Goal: Task Accomplishment & Management: Manage account settings

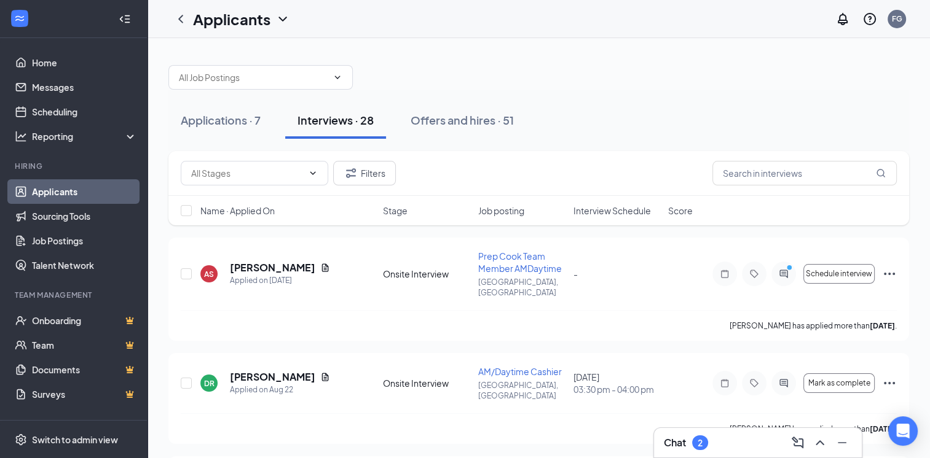
click at [772, 434] on div "Chat 2" at bounding box center [758, 443] width 188 height 20
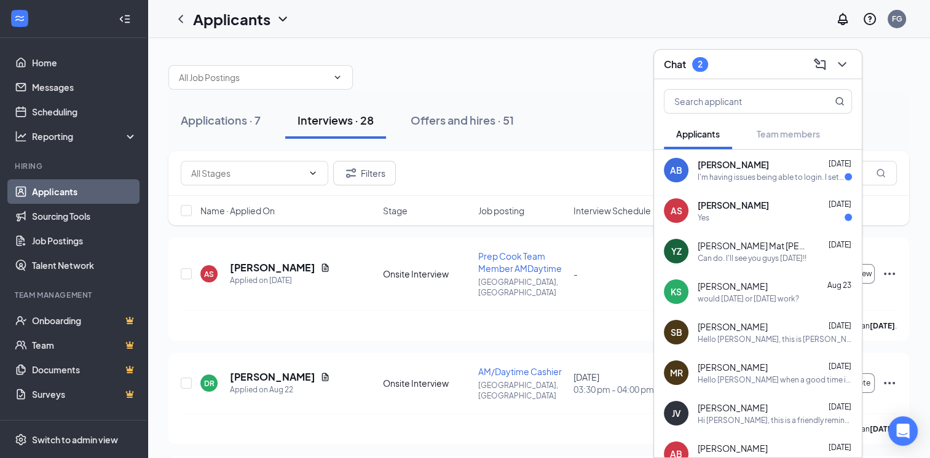
click at [739, 201] on span "[PERSON_NAME]" at bounding box center [732, 205] width 71 height 12
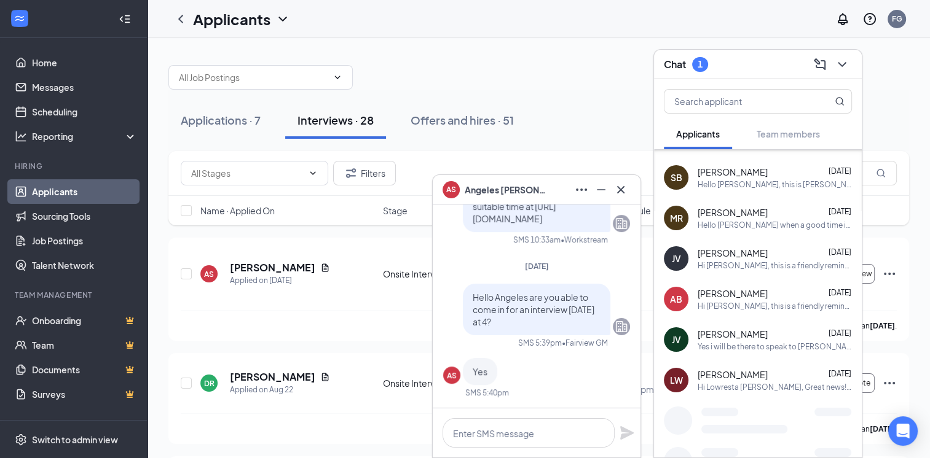
scroll to position [159, 0]
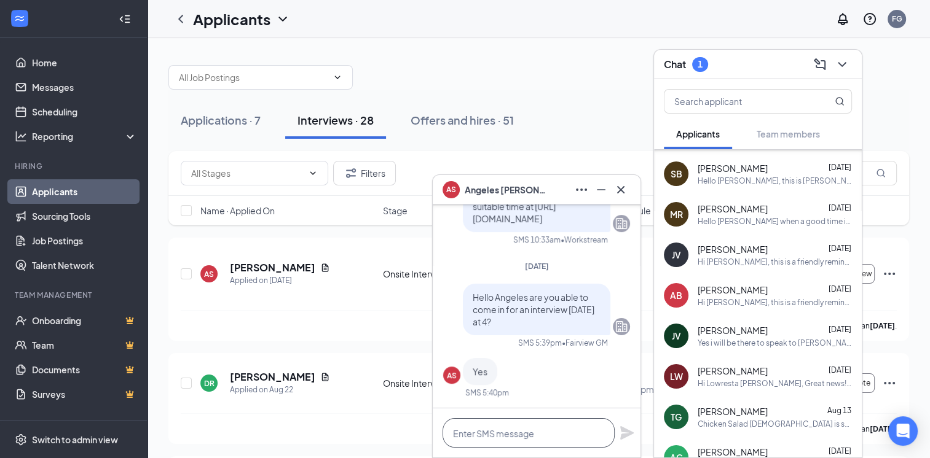
click at [544, 441] on textarea at bounding box center [528, 432] width 172 height 29
type textarea "b"
paste textarea "[STREET_ADDRESS] · < 1 mi"
type textarea "[STREET_ADDRESS]"
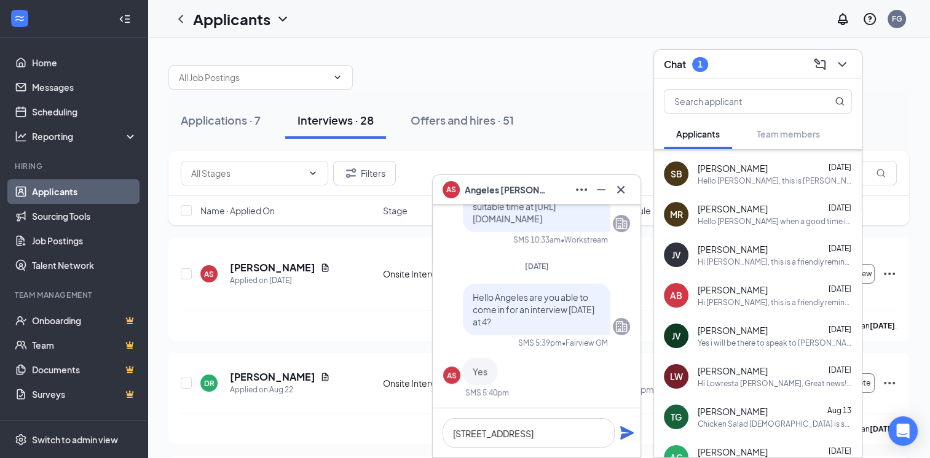
click at [632, 430] on icon "Plane" at bounding box center [626, 433] width 15 height 15
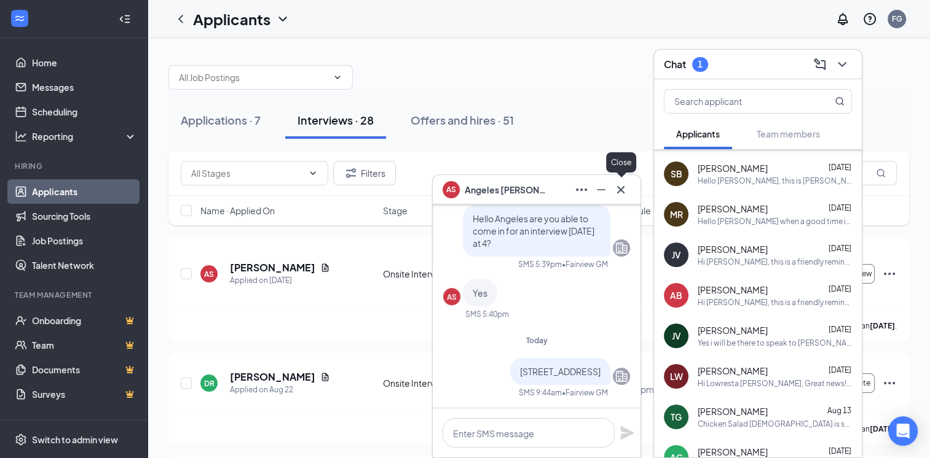
click at [618, 182] on icon "Cross" at bounding box center [620, 189] width 15 height 15
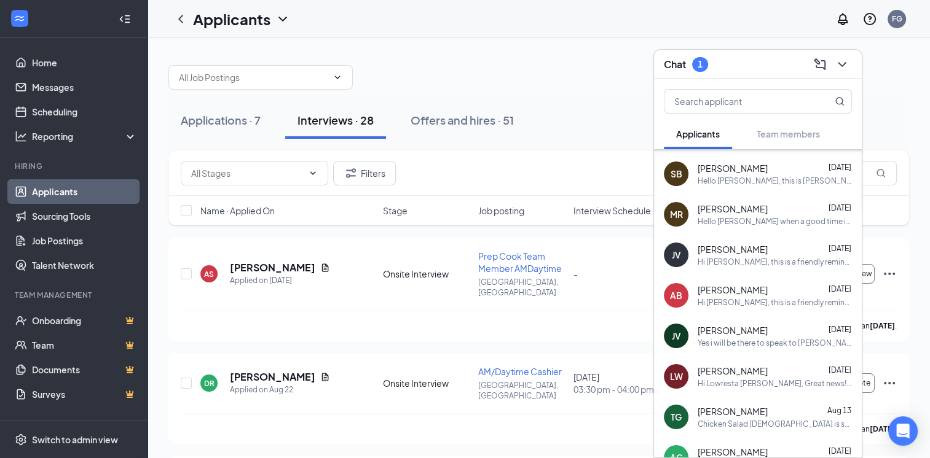
click at [737, 67] on div "Chat 1" at bounding box center [758, 64] width 188 height 19
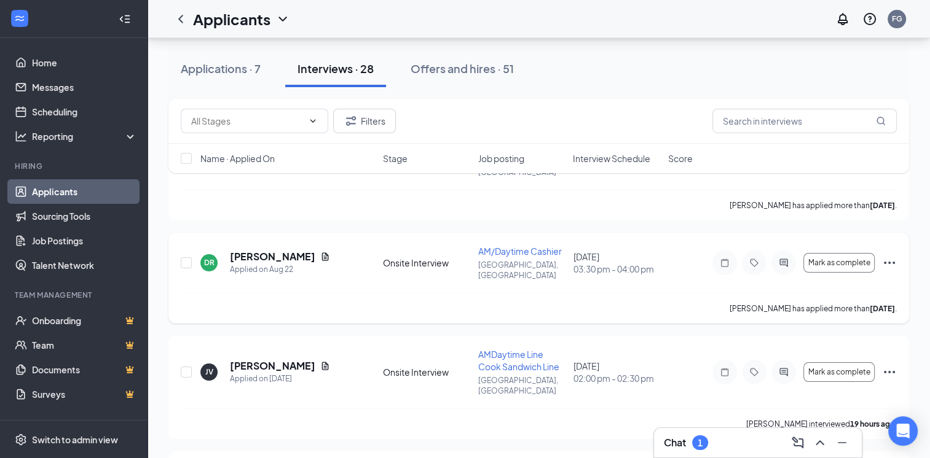
scroll to position [123, 0]
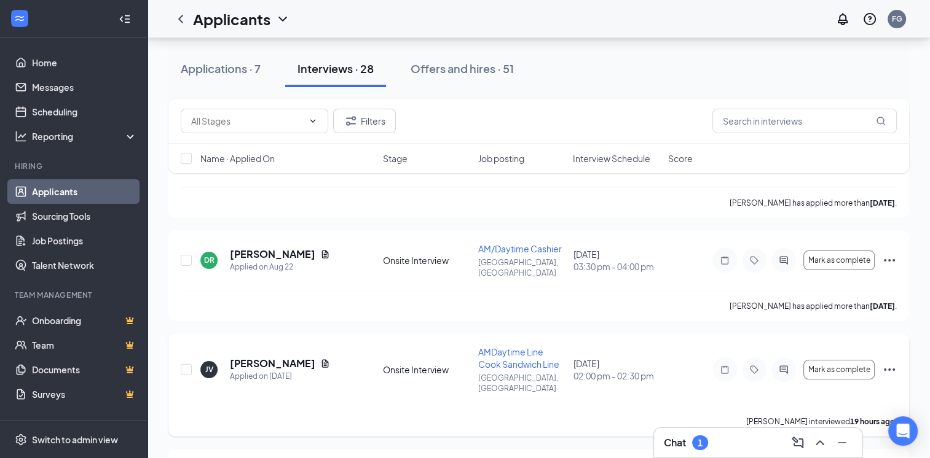
click at [892, 369] on icon "Ellipses" at bounding box center [889, 370] width 11 height 2
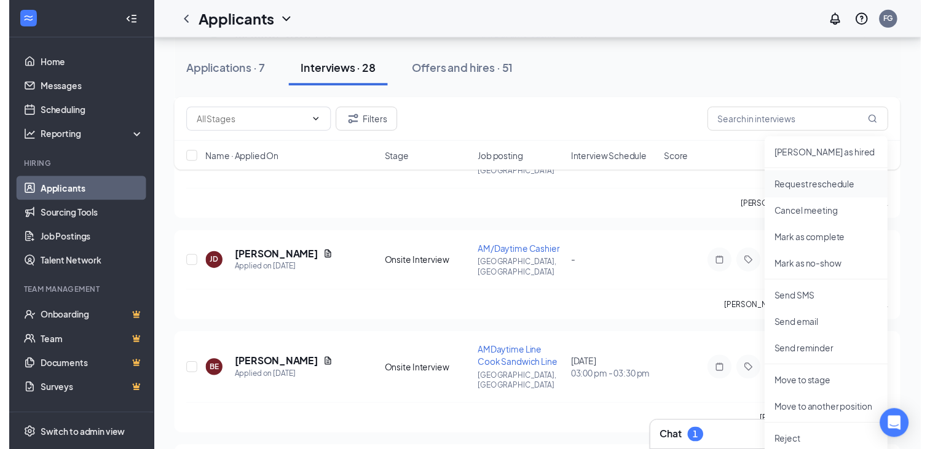
scroll to position [492, 0]
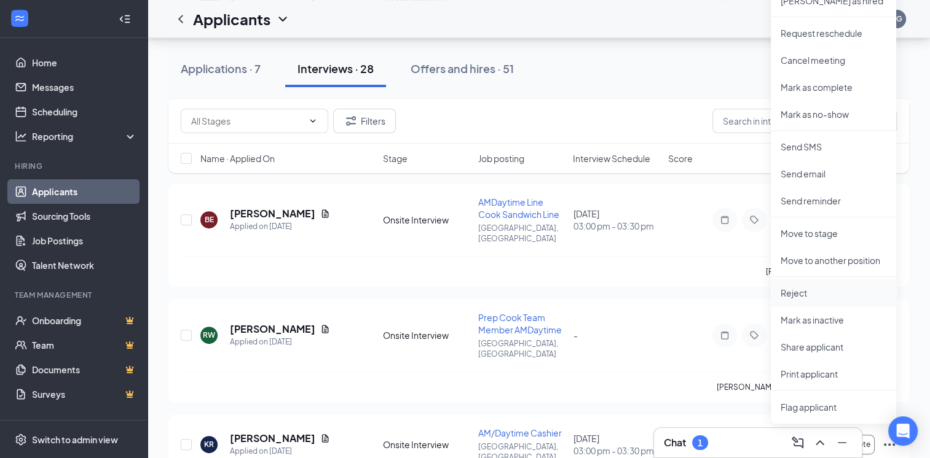
click at [808, 296] on p "Reject" at bounding box center [833, 293] width 106 height 12
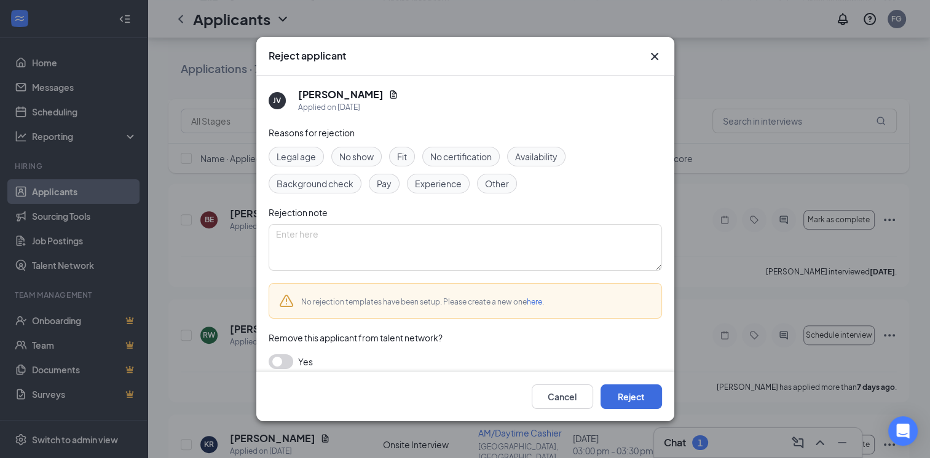
click at [359, 152] on span "No show" at bounding box center [356, 157] width 34 height 14
click at [619, 407] on button "Reject" at bounding box center [630, 397] width 61 height 25
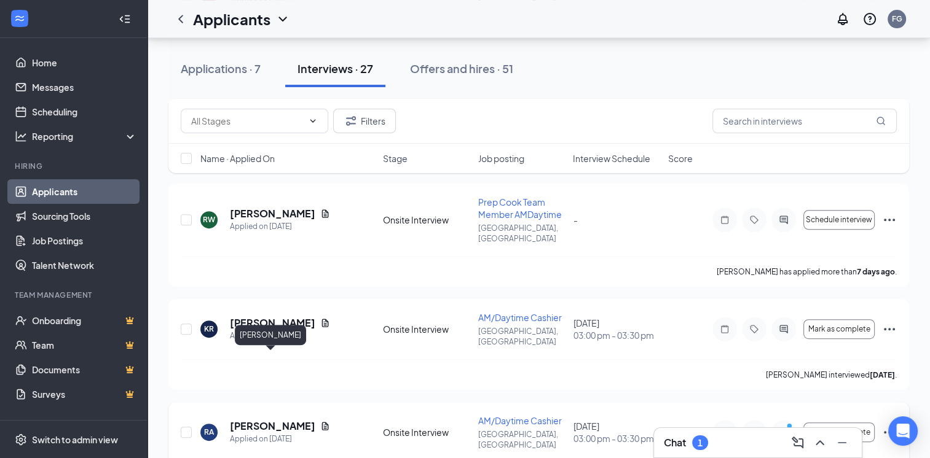
click at [300, 420] on div "[PERSON_NAME]" at bounding box center [280, 427] width 100 height 14
click at [310, 420] on div "[PERSON_NAME]" at bounding box center [280, 427] width 100 height 14
click at [322, 422] on icon "Document" at bounding box center [325, 426] width 7 height 8
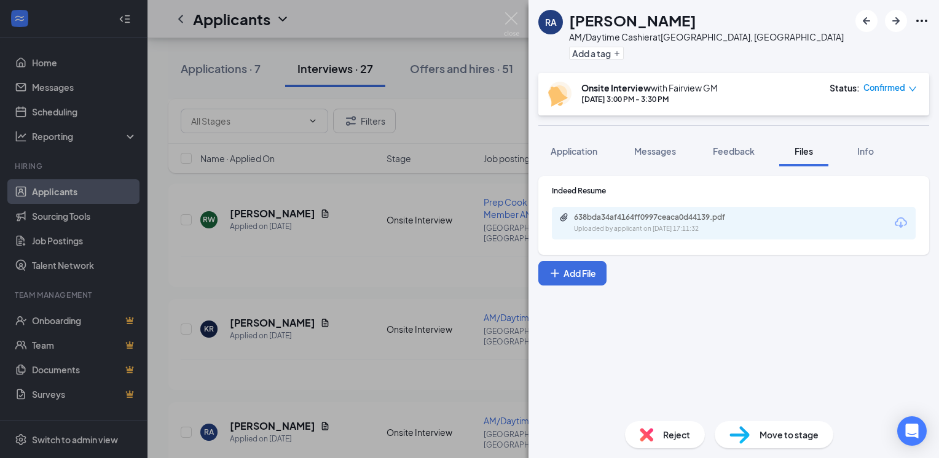
drag, startPoint x: 662, startPoint y: 173, endPoint x: 660, endPoint y: 186, distance: 13.0
click at [661, 178] on div "Indeed Resume 638bda34af4164ff0997ceaca0d44139.pdf Uploaded by applicant on [DA…" at bounding box center [733, 289] width 410 height 245
click at [656, 198] on div "Indeed Resume 638bda34af4164ff0997ceaca0d44139.pdf Uploaded by applicant on [DA…" at bounding box center [734, 213] width 364 height 54
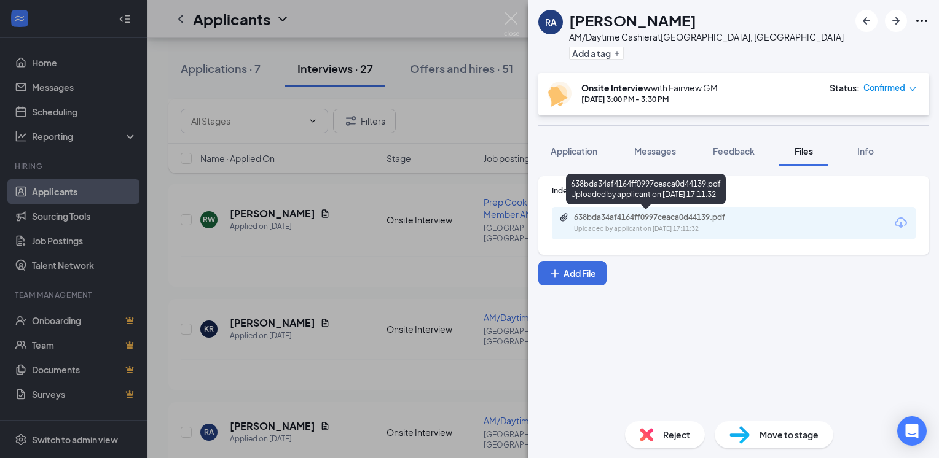
click at [656, 232] on div "Uploaded by applicant on [DATE] 17:11:32" at bounding box center [666, 229] width 184 height 10
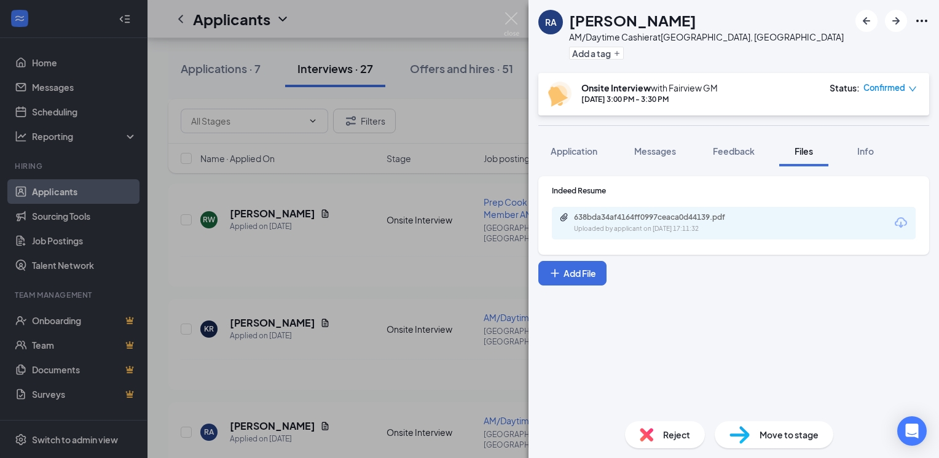
drag, startPoint x: 283, startPoint y: 332, endPoint x: 297, endPoint y: 348, distance: 22.2
click at [283, 332] on div "[PERSON_NAME] AM/Daytime Cashier at [GEOGRAPHIC_DATA], [GEOGRAPHIC_DATA] Add a …" at bounding box center [469, 229] width 939 height 458
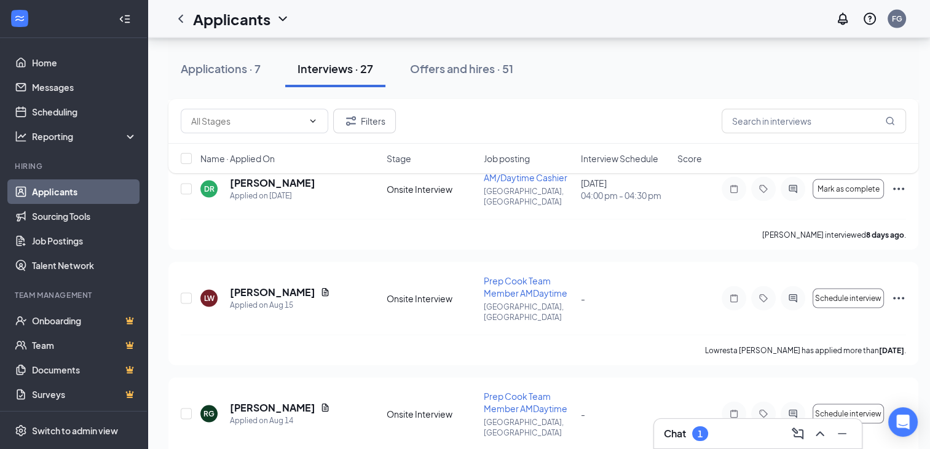
scroll to position [2460, 0]
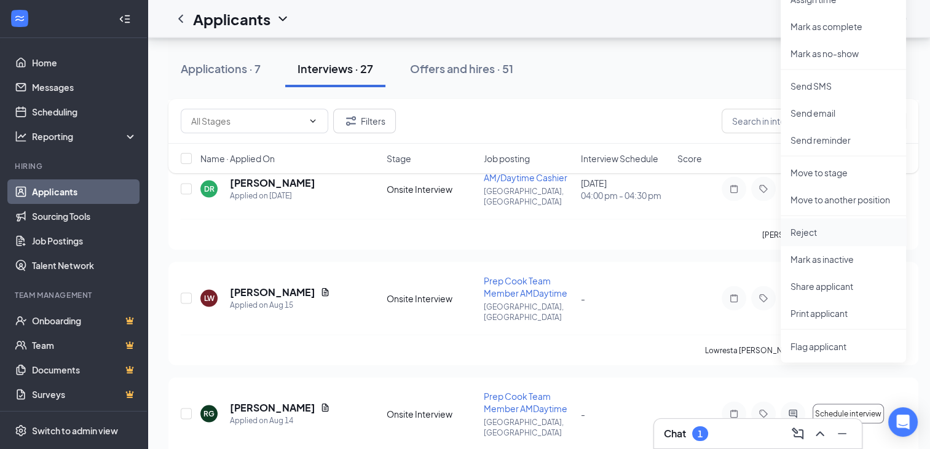
click at [834, 233] on p "Reject" at bounding box center [843, 232] width 106 height 12
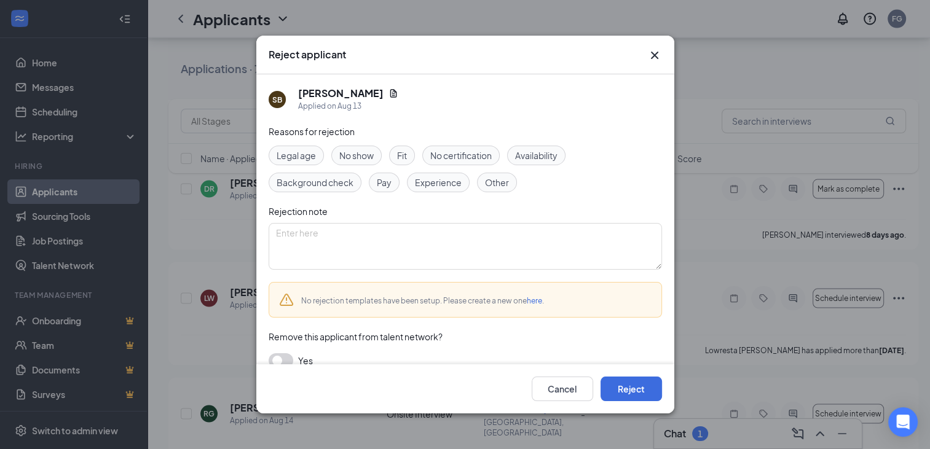
click at [361, 149] on span "No show" at bounding box center [356, 156] width 34 height 14
click at [627, 386] on button "Reject" at bounding box center [630, 389] width 61 height 25
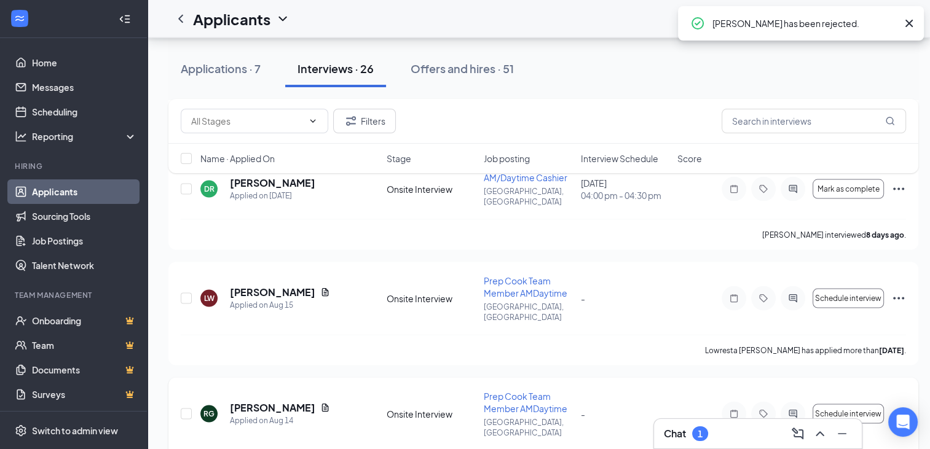
scroll to position [2356, 0]
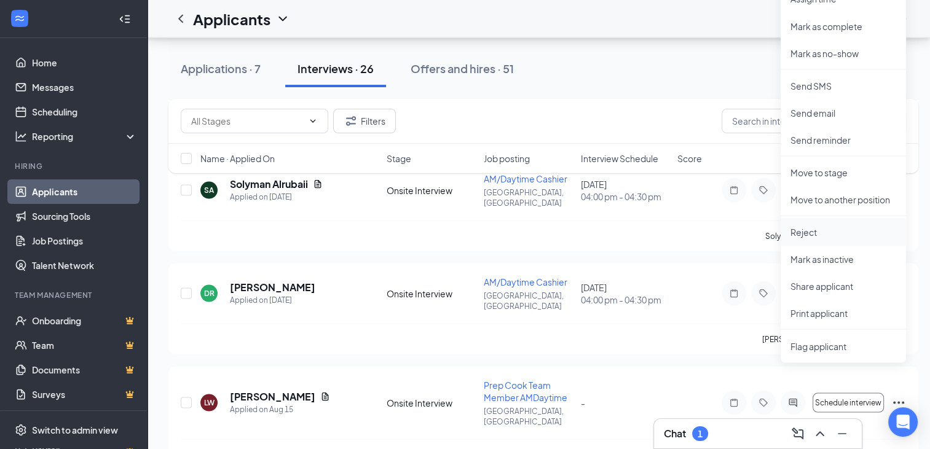
click at [829, 233] on p "Reject" at bounding box center [843, 232] width 106 height 12
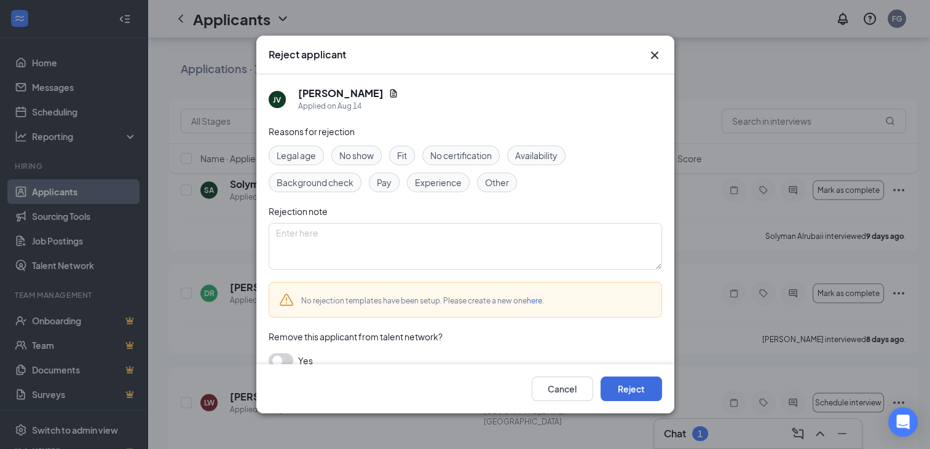
click at [345, 150] on span "No show" at bounding box center [356, 156] width 34 height 14
click at [622, 397] on button "Reject" at bounding box center [630, 389] width 61 height 25
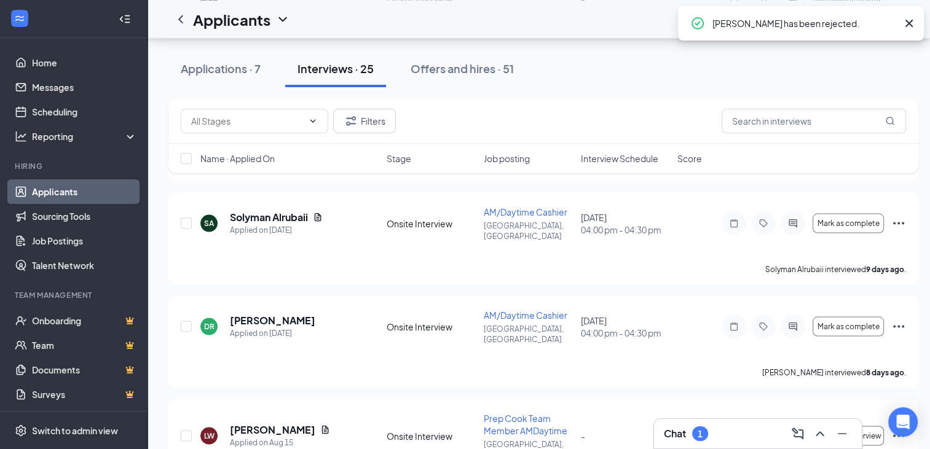
scroll to position [2233, 0]
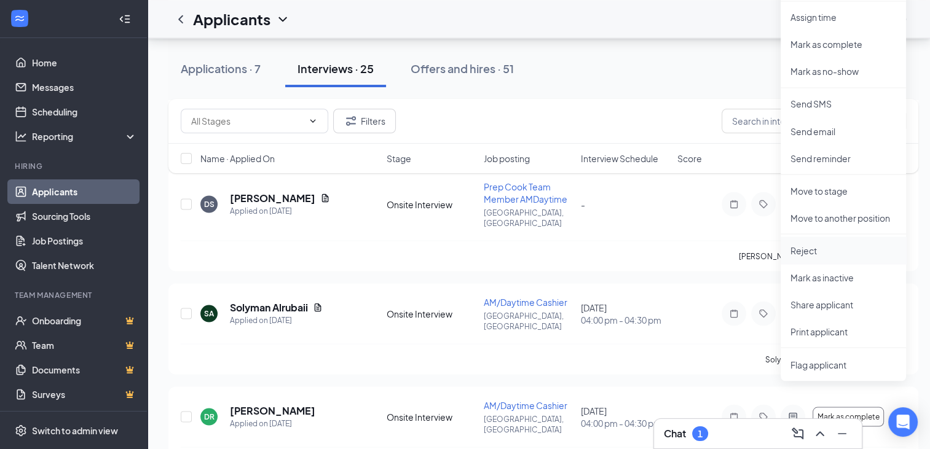
click at [813, 252] on p "Reject" at bounding box center [843, 250] width 106 height 12
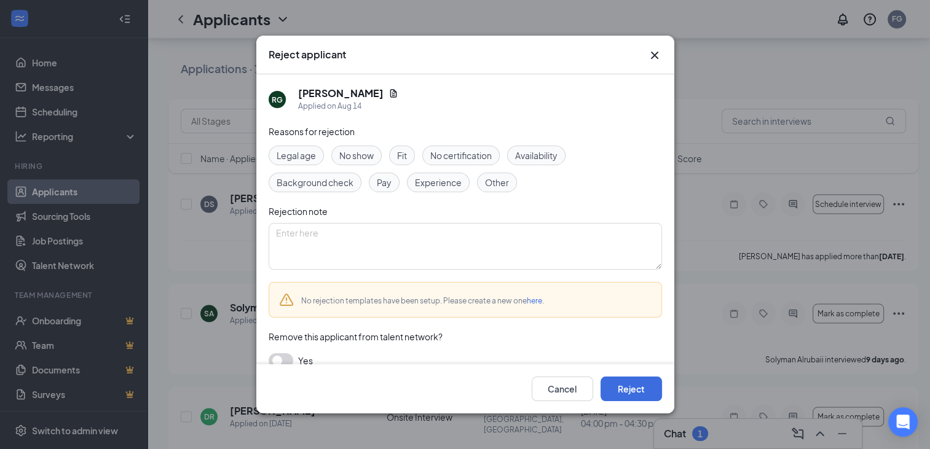
click at [351, 155] on span "No show" at bounding box center [356, 156] width 34 height 14
click at [635, 390] on button "Reject" at bounding box center [630, 389] width 61 height 25
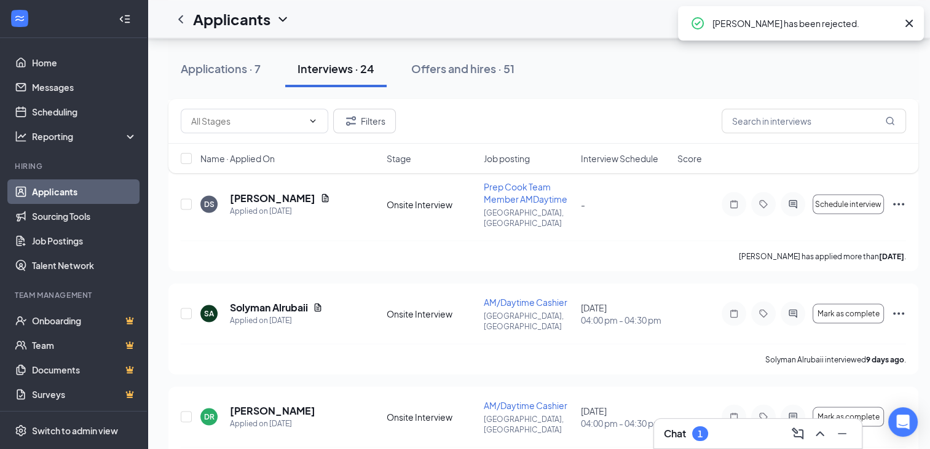
scroll to position [2145, 0]
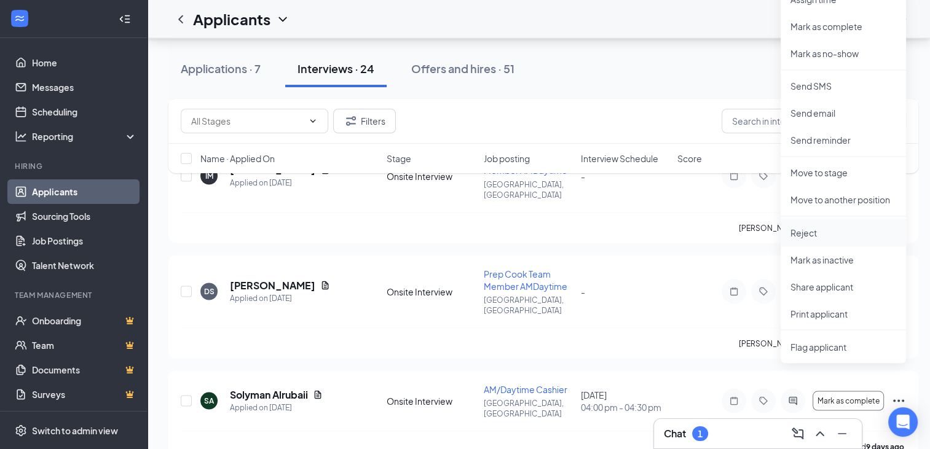
click at [834, 231] on p "Reject" at bounding box center [843, 232] width 106 height 12
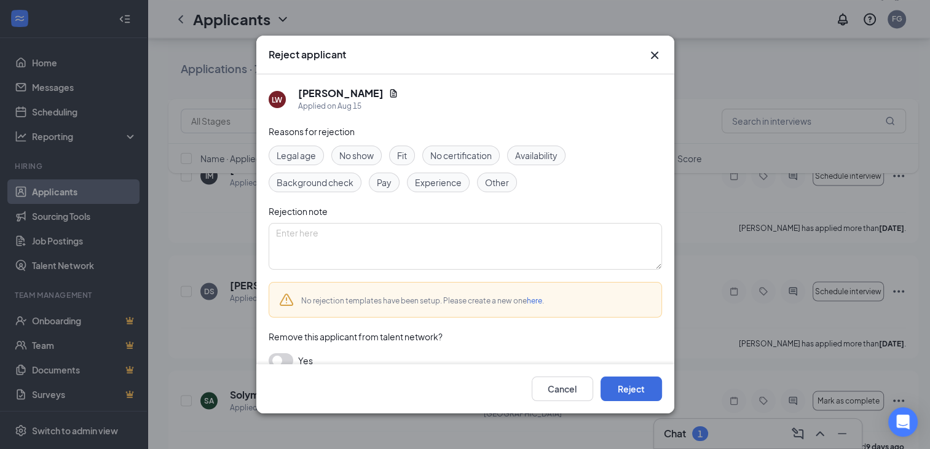
click at [360, 159] on div "No show" at bounding box center [356, 156] width 50 height 20
click at [617, 393] on button "Reject" at bounding box center [630, 389] width 61 height 25
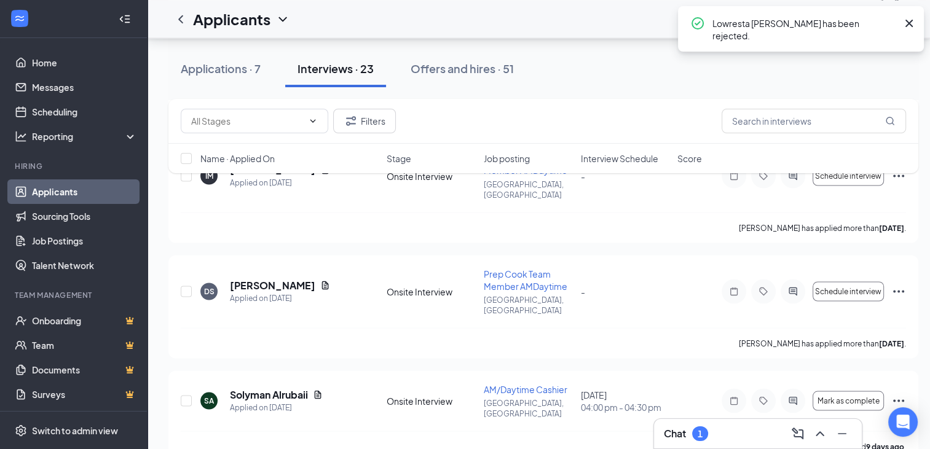
scroll to position [2040, 0]
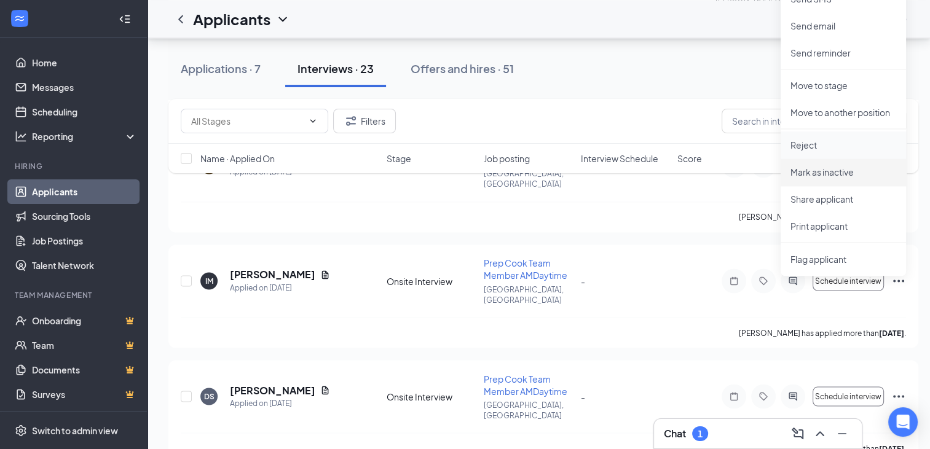
click at [801, 146] on p "Reject" at bounding box center [843, 145] width 106 height 12
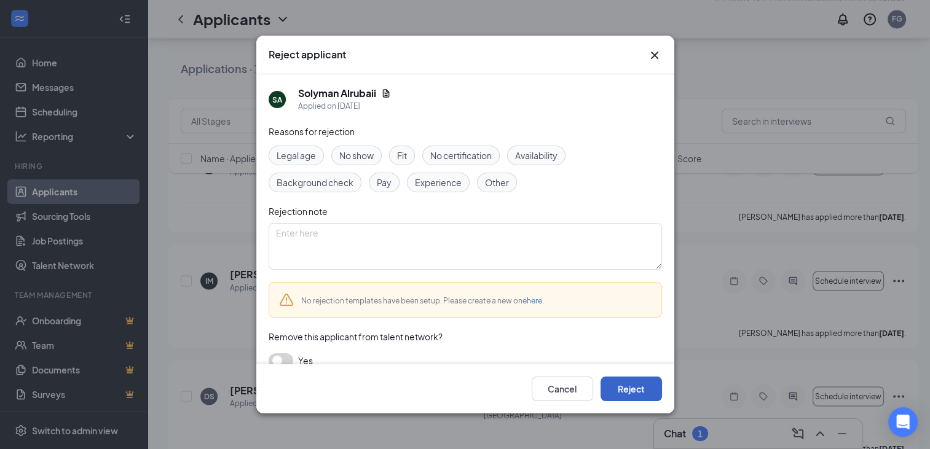
click at [627, 380] on button "Reject" at bounding box center [630, 389] width 61 height 25
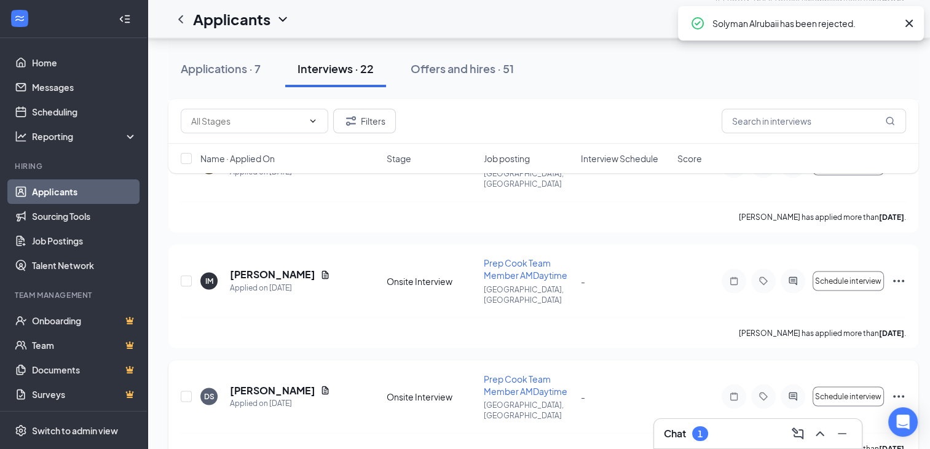
scroll to position [1947, 0]
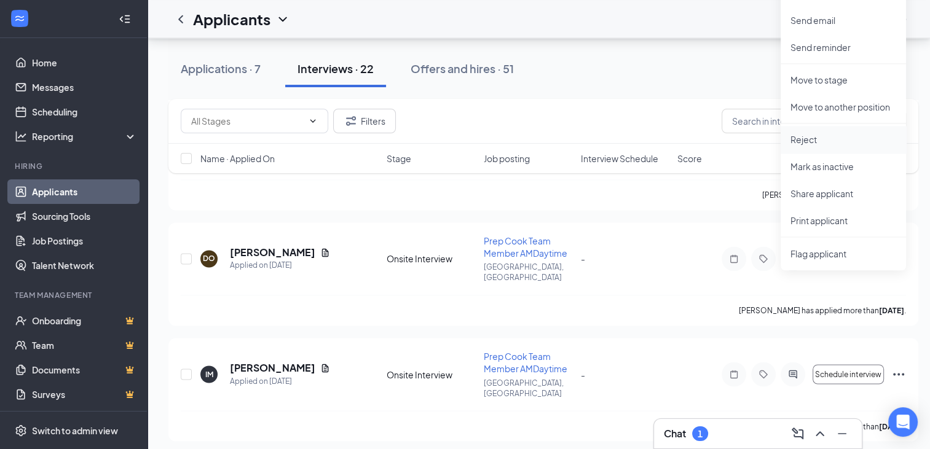
click at [790, 143] on p "Reject" at bounding box center [843, 139] width 106 height 12
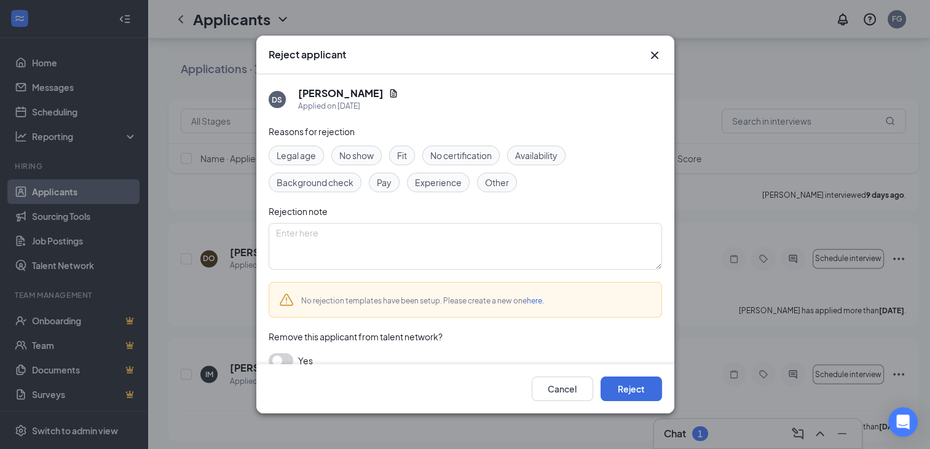
click at [372, 157] on span "No show" at bounding box center [356, 156] width 34 height 14
click at [614, 398] on button "Reject" at bounding box center [630, 389] width 61 height 25
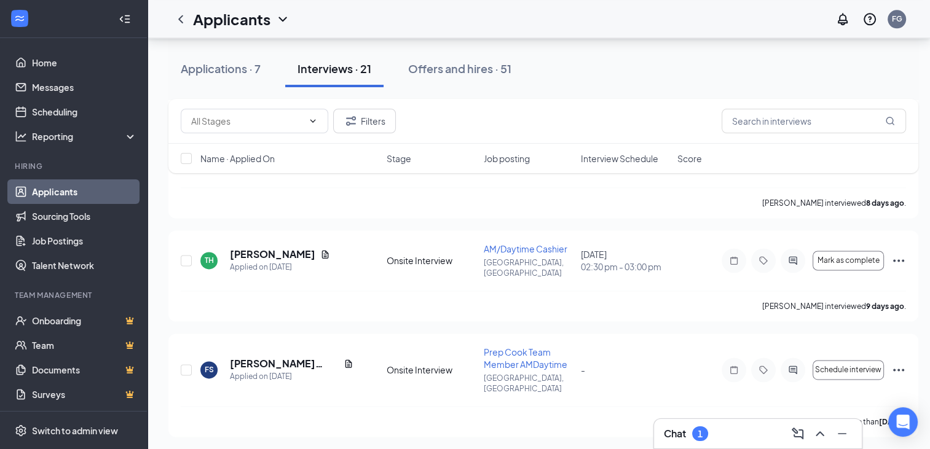
scroll to position [1597, 0]
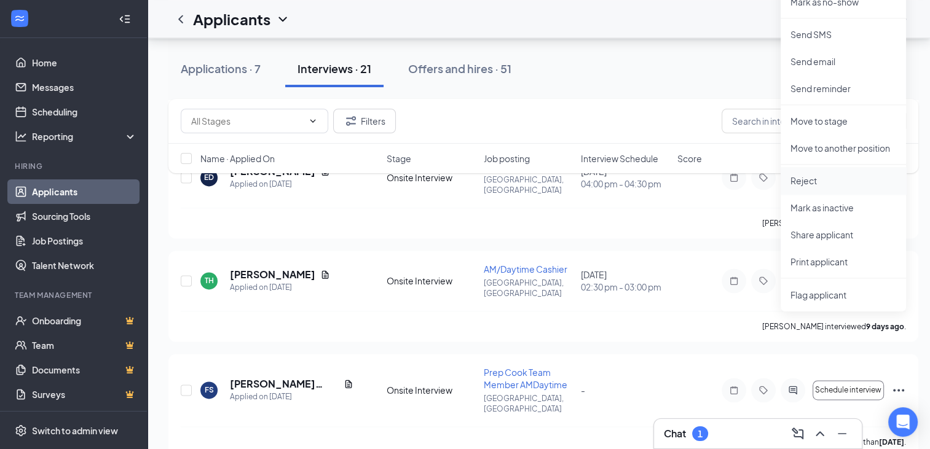
click at [816, 173] on li "Reject" at bounding box center [842, 180] width 125 height 27
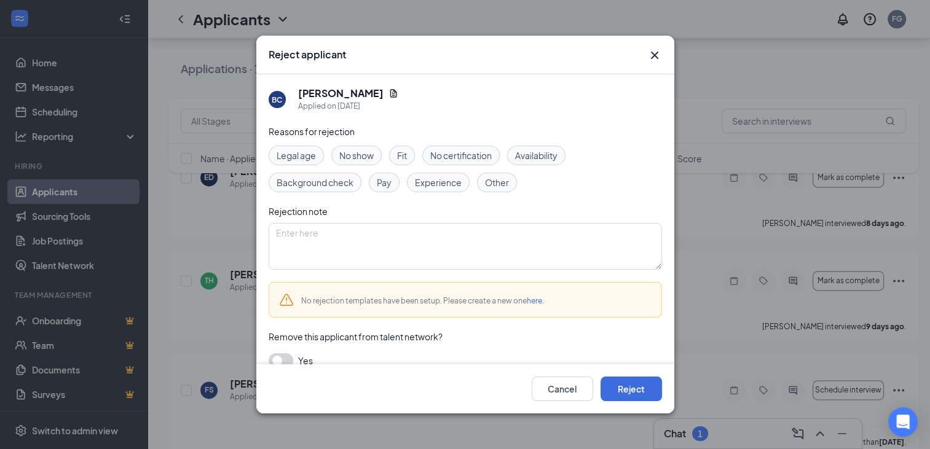
click at [400, 149] on span "Fit" at bounding box center [402, 156] width 10 height 14
click at [638, 390] on button "Reject" at bounding box center [630, 389] width 61 height 25
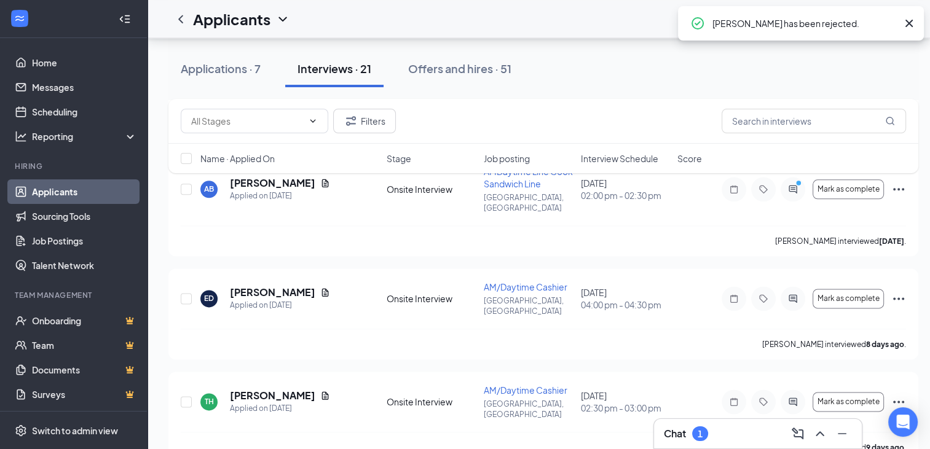
scroll to position [1474, 0]
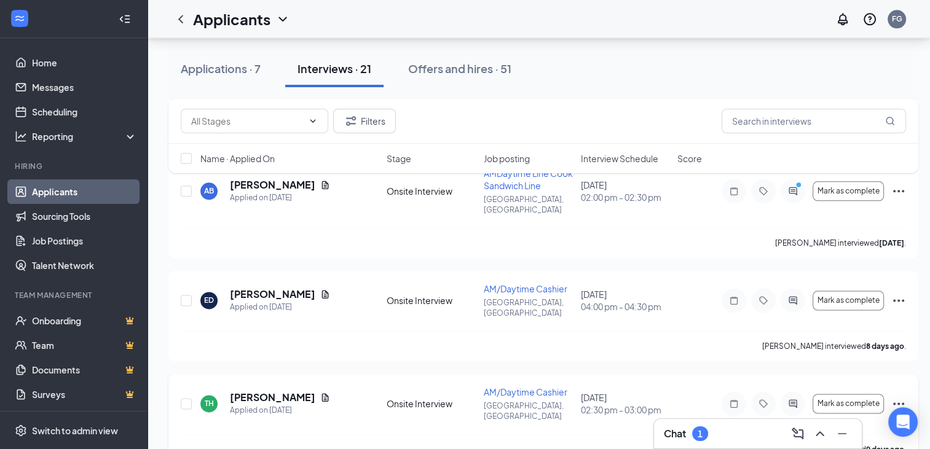
click at [901, 396] on icon "Ellipses" at bounding box center [898, 403] width 15 height 15
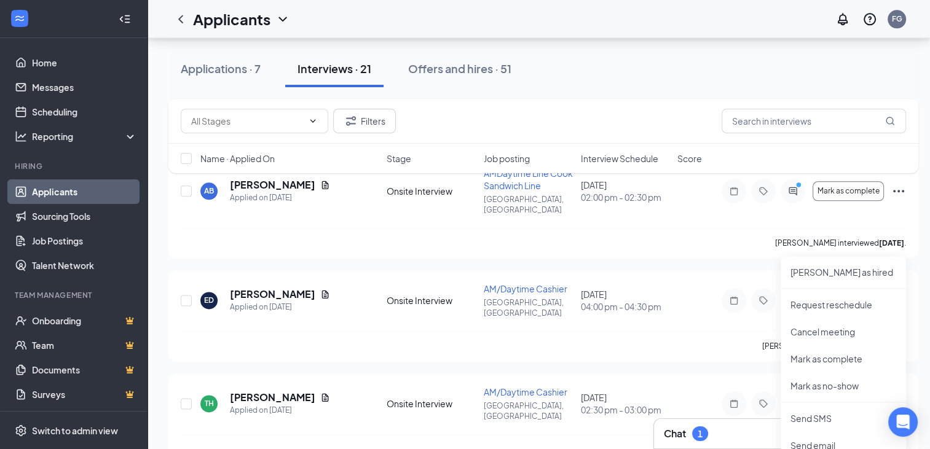
scroll to position [1658, 0]
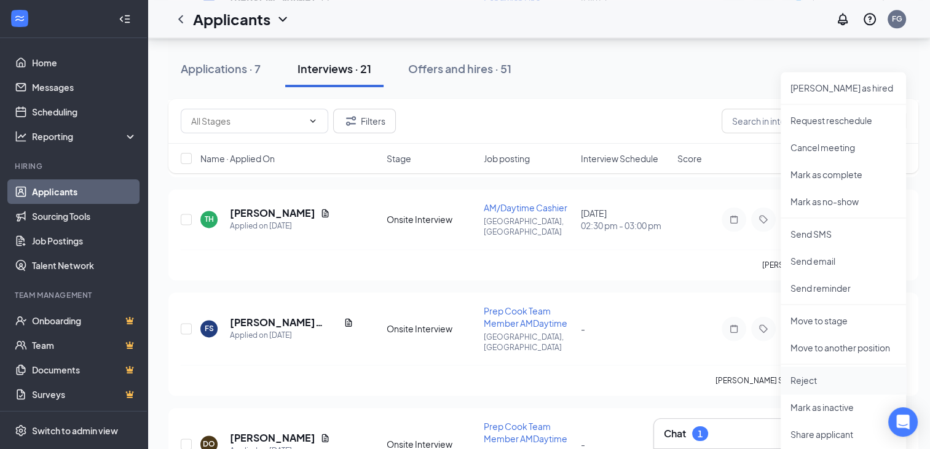
click at [819, 375] on p "Reject" at bounding box center [843, 380] width 106 height 12
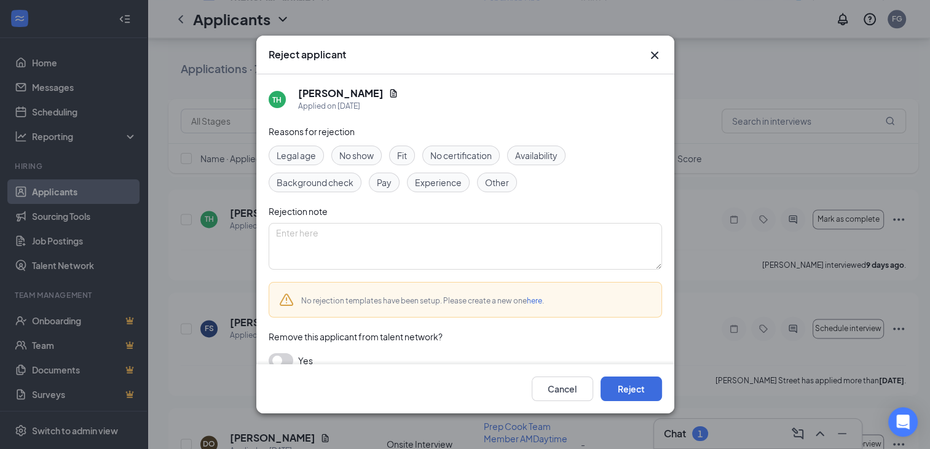
click at [376, 155] on div "No show" at bounding box center [356, 156] width 50 height 20
click at [393, 155] on div "Fit" at bounding box center [402, 156] width 26 height 20
click at [618, 386] on button "Reject" at bounding box center [630, 389] width 61 height 25
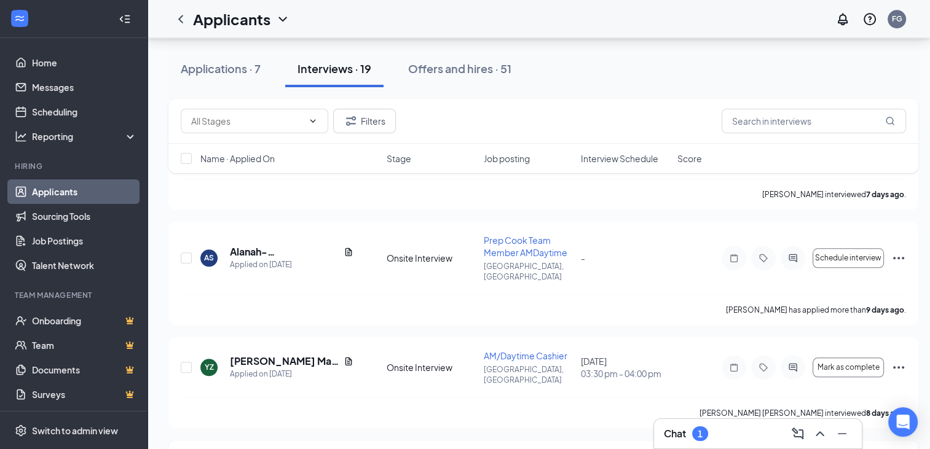
scroll to position [1167, 0]
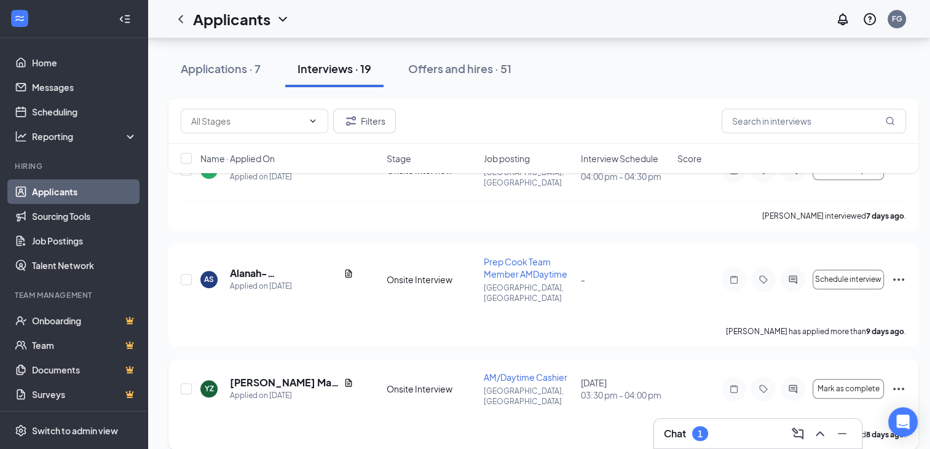
click at [895, 388] on icon "Ellipses" at bounding box center [898, 389] width 11 height 2
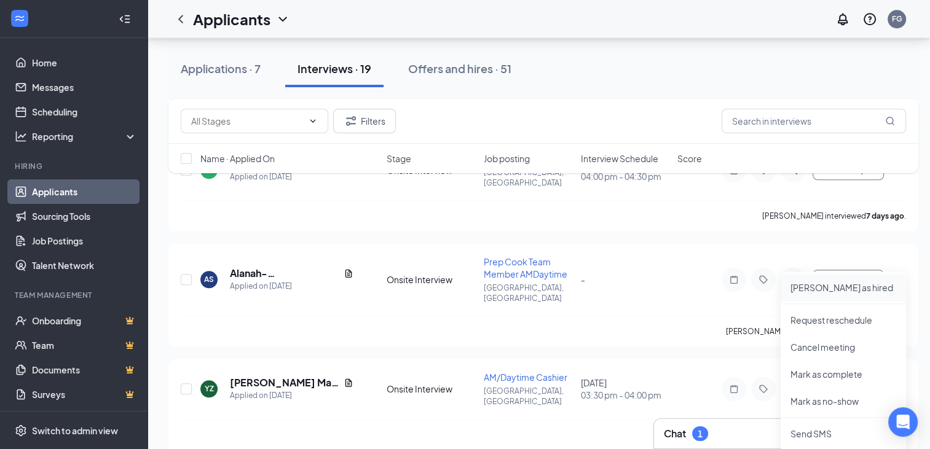
drag, startPoint x: 813, startPoint y: 289, endPoint x: 804, endPoint y: 292, distance: 8.9
click at [813, 289] on p "[PERSON_NAME] as hired" at bounding box center [843, 287] width 106 height 12
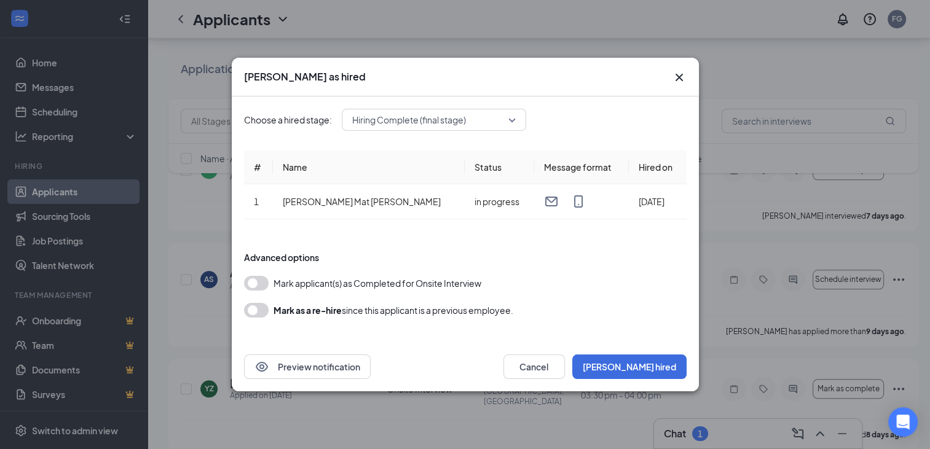
click at [262, 277] on button "button" at bounding box center [256, 283] width 25 height 15
click at [659, 377] on button "[PERSON_NAME] hired" at bounding box center [629, 367] width 114 height 25
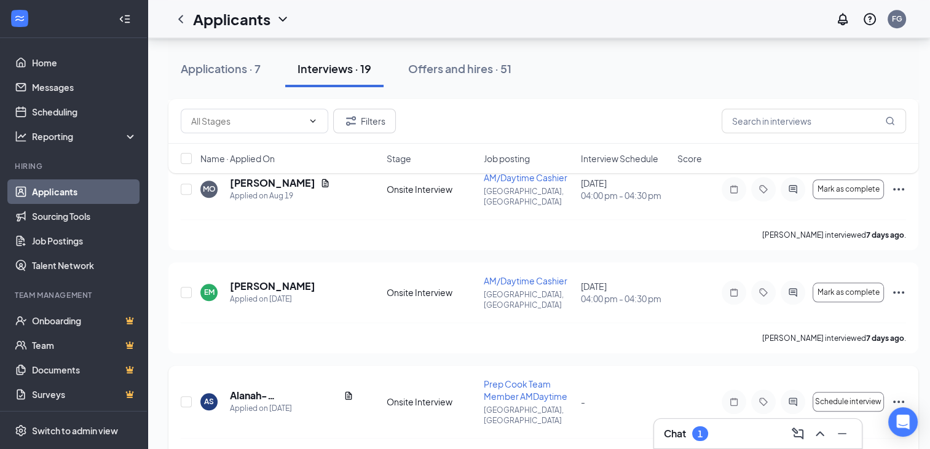
scroll to position [1044, 0]
click at [909, 366] on div "AS [PERSON_NAME] Applied on [DATE] Onsite Interview Prep Cook Team Member AMDay…" at bounding box center [543, 417] width 750 height 103
click at [904, 395] on icon "Ellipses" at bounding box center [898, 402] width 15 height 15
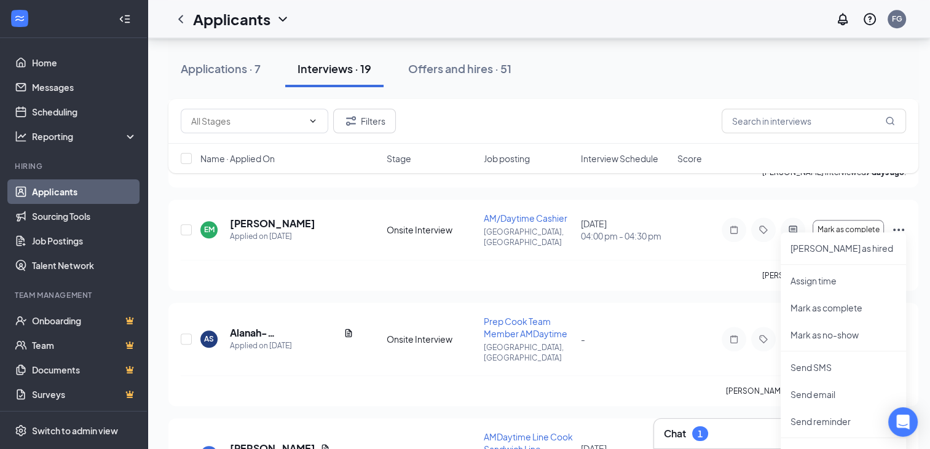
scroll to position [1228, 0]
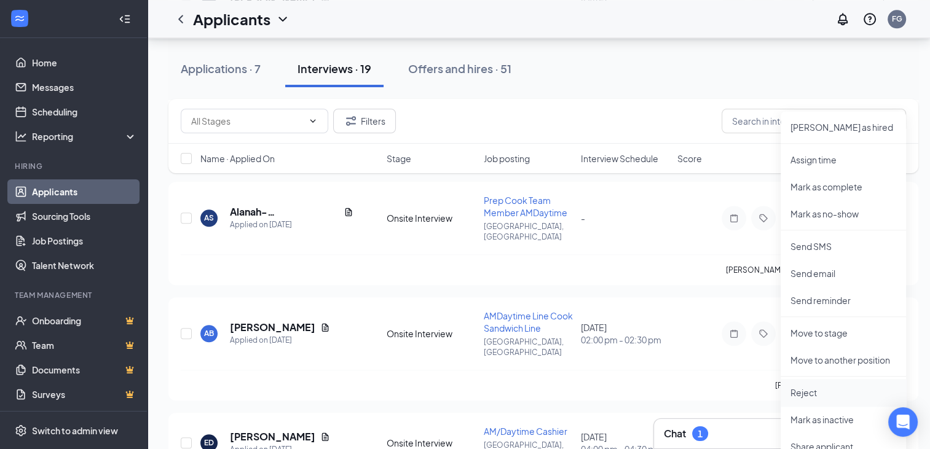
click at [814, 388] on p "Reject" at bounding box center [843, 392] width 106 height 12
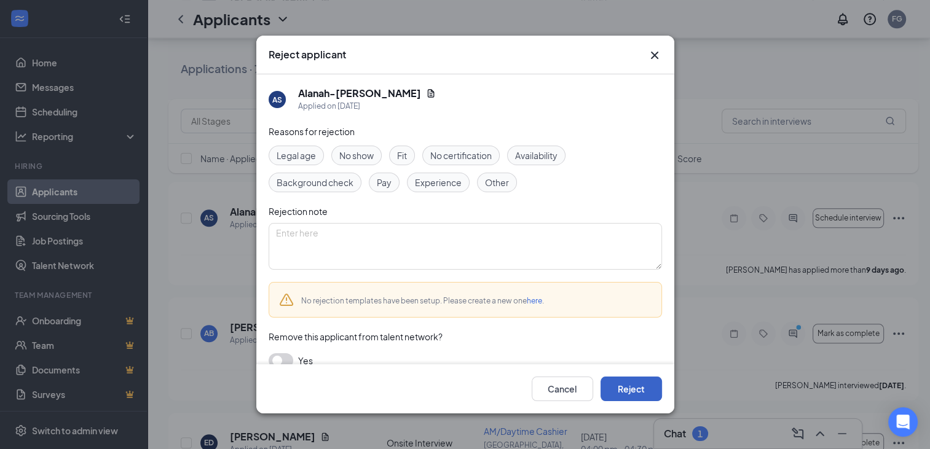
click at [633, 390] on button "Reject" at bounding box center [630, 389] width 61 height 25
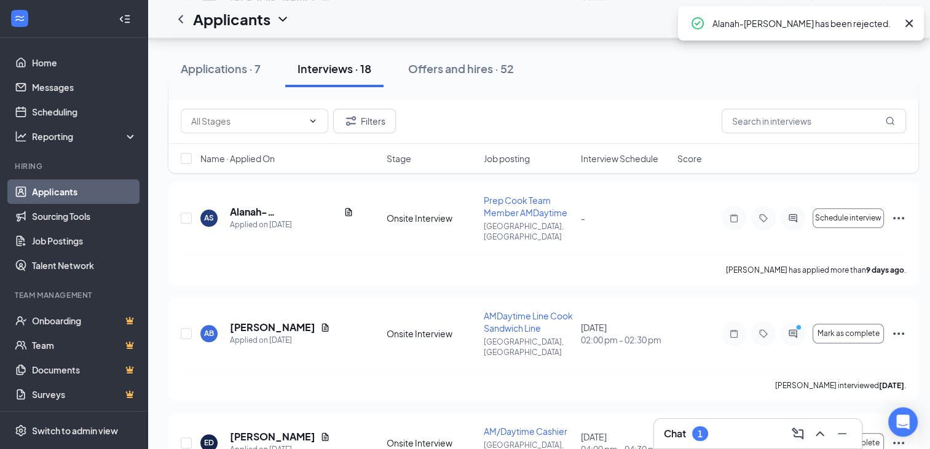
scroll to position [1044, 0]
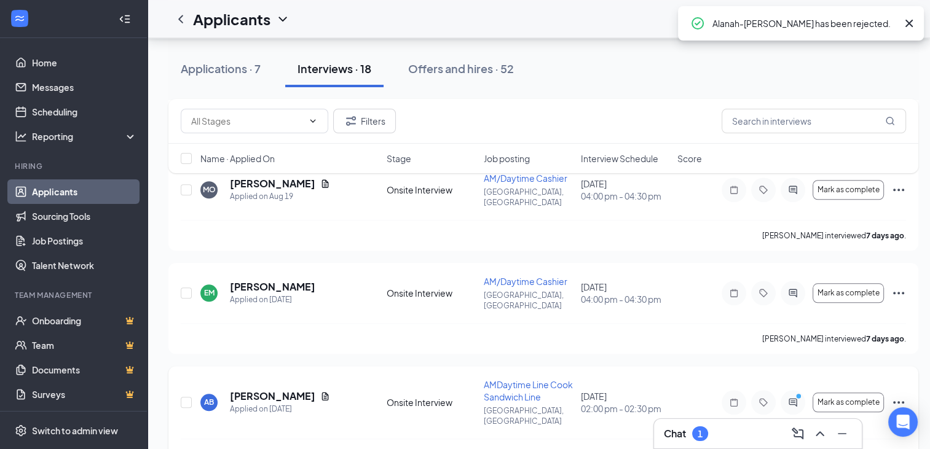
click at [896, 395] on icon "Ellipses" at bounding box center [898, 402] width 15 height 15
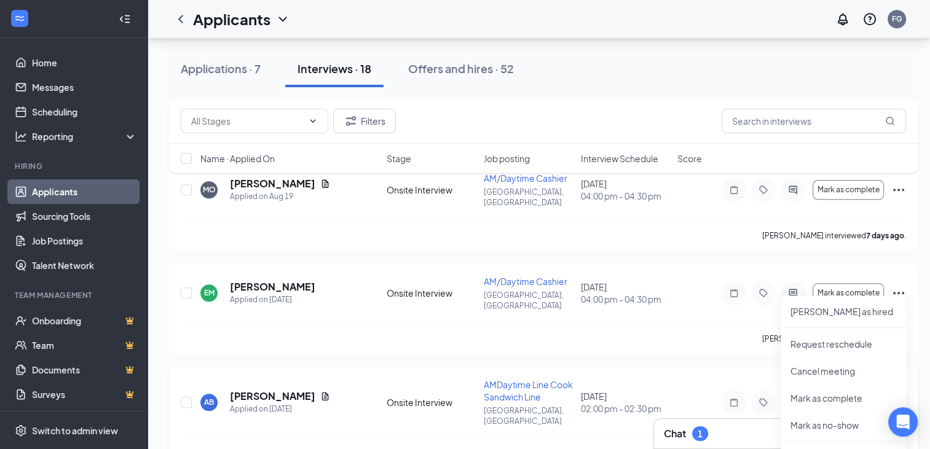
click at [564, 439] on div "[PERSON_NAME] interviewed [DATE] ." at bounding box center [543, 454] width 725 height 31
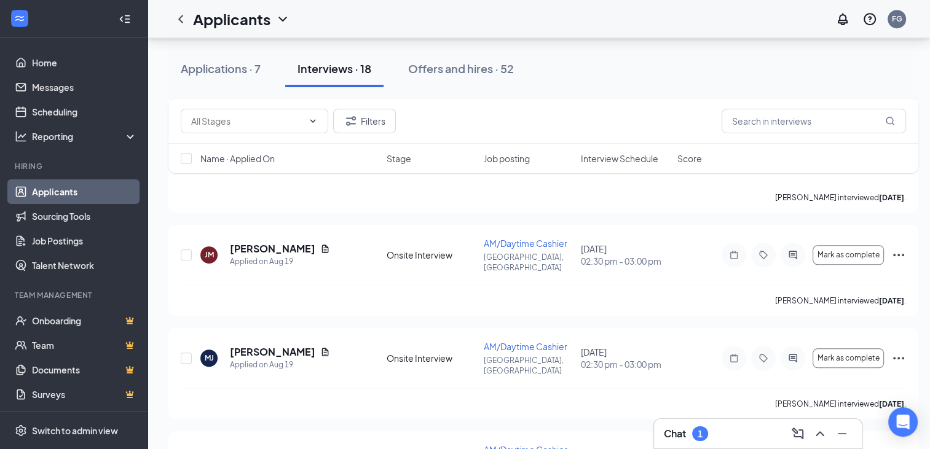
scroll to position [491, 0]
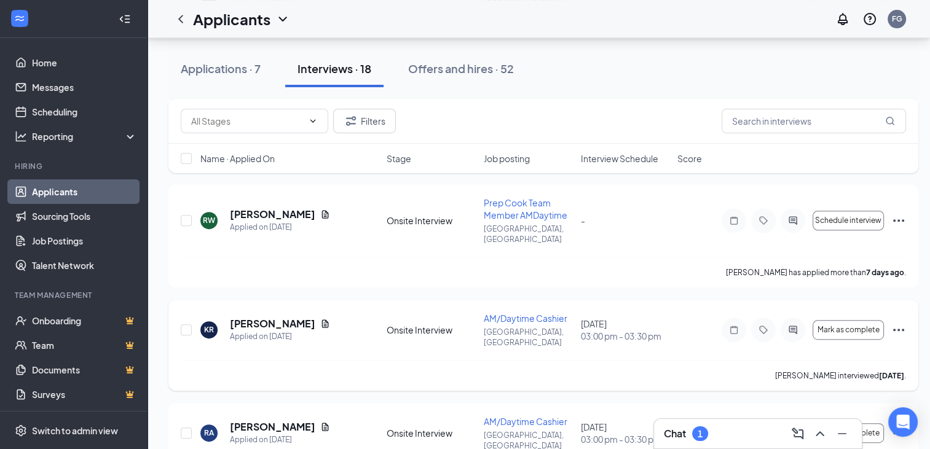
click at [901, 323] on icon "Ellipses" at bounding box center [898, 330] width 15 height 15
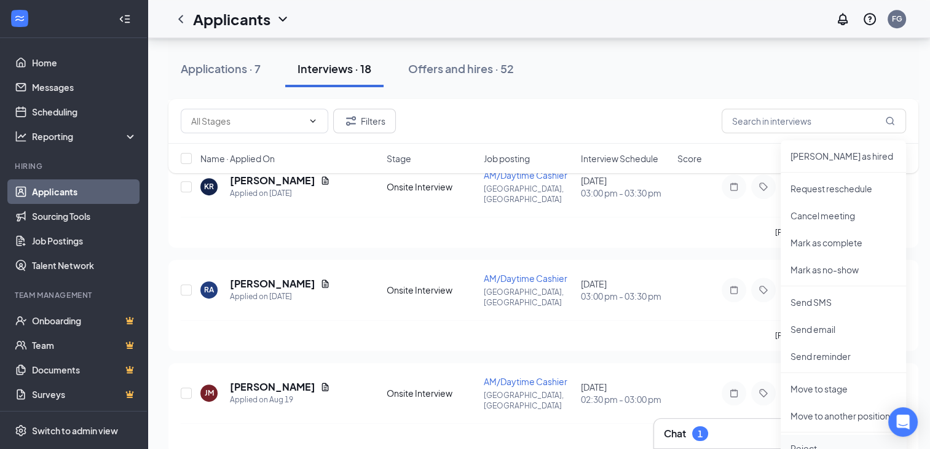
scroll to position [737, 0]
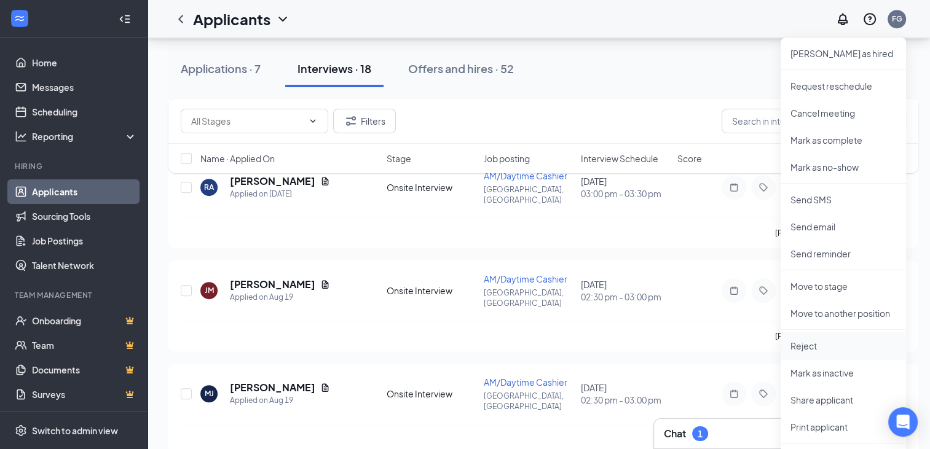
click at [823, 338] on li "Reject" at bounding box center [842, 345] width 125 height 27
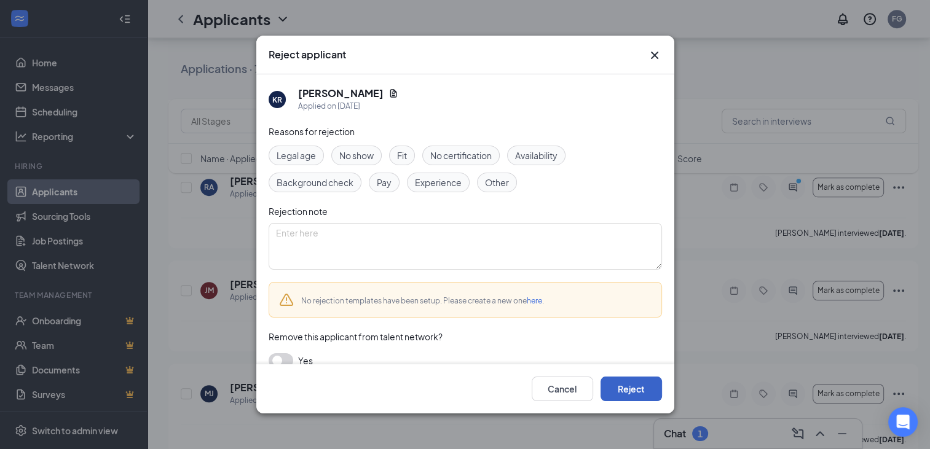
click at [638, 382] on button "Reject" at bounding box center [630, 389] width 61 height 25
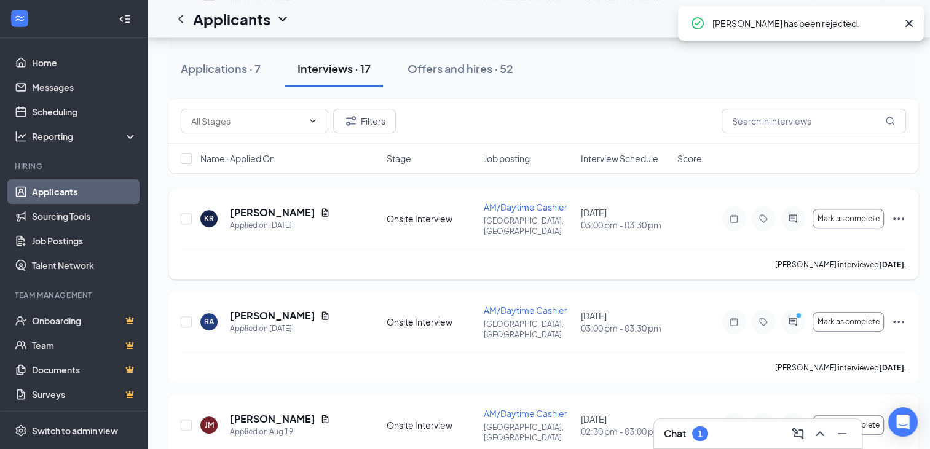
scroll to position [675, 0]
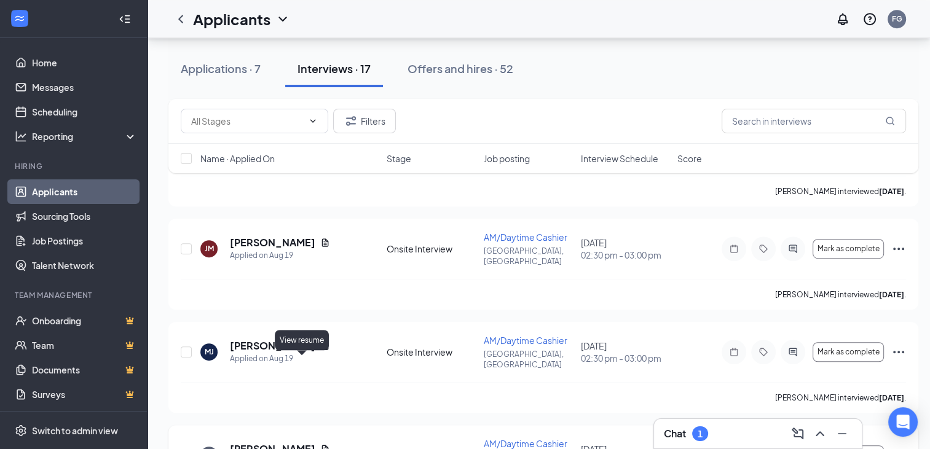
click at [322, 441] on icon "Document" at bounding box center [325, 449] width 7 height 8
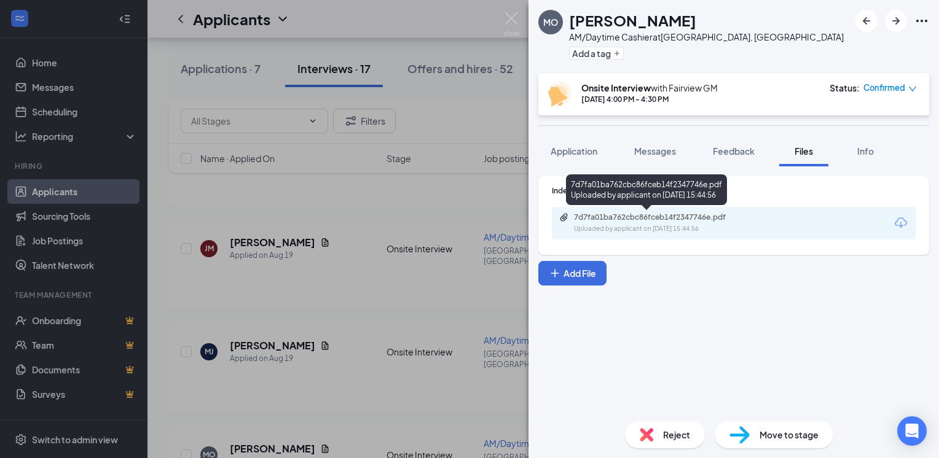
click at [644, 219] on div "7d7fa01ba762cbc86fceb14f2347746e.pdf" at bounding box center [660, 218] width 172 height 10
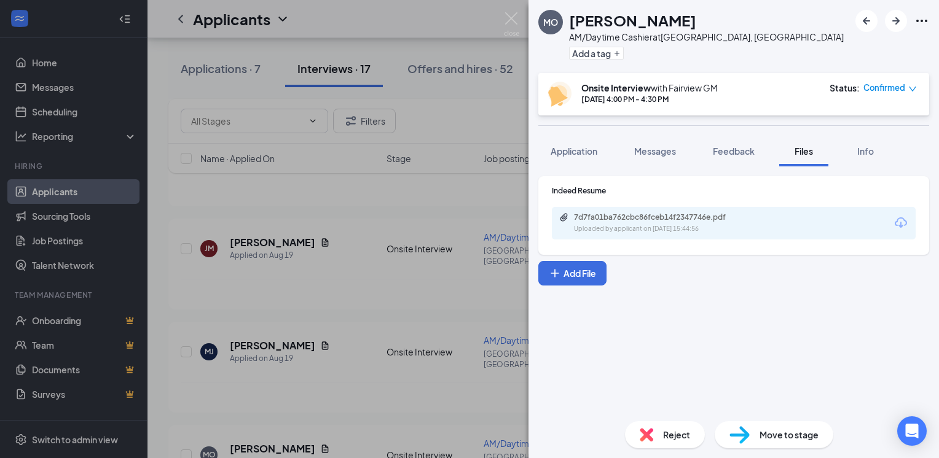
drag, startPoint x: 337, startPoint y: 181, endPoint x: 394, endPoint y: 257, distance: 94.7
click at [338, 182] on div "MO [PERSON_NAME] AM/Daytime Cashier at [GEOGRAPHIC_DATA], [GEOGRAPHIC_DATA] Add…" at bounding box center [469, 229] width 939 height 458
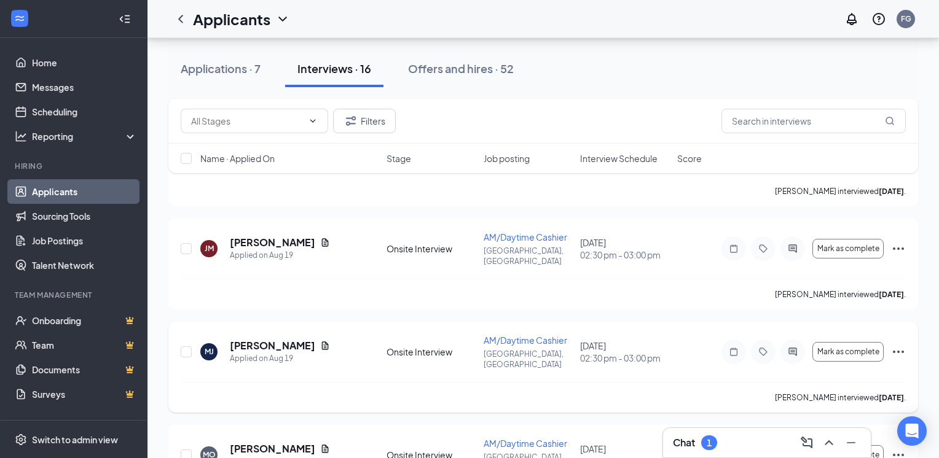
click at [359, 382] on div "[PERSON_NAME] interviewed [DATE] ." at bounding box center [543, 397] width 725 height 31
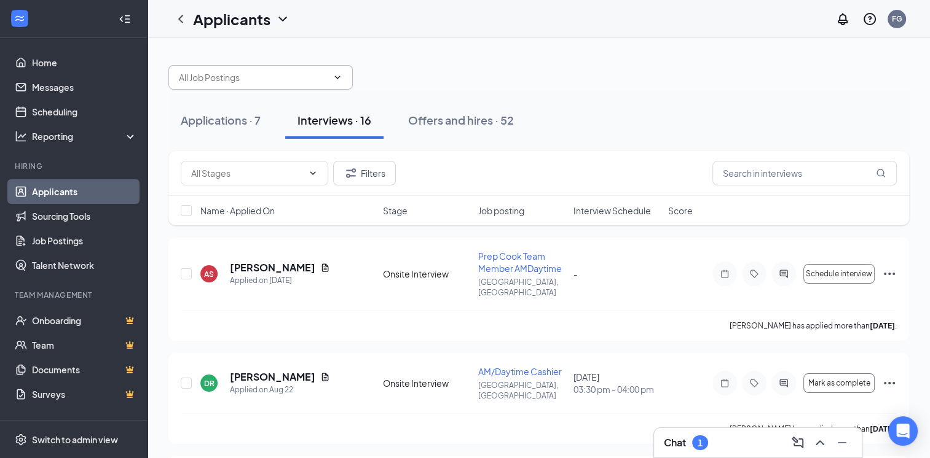
click at [218, 74] on input "text" at bounding box center [253, 78] width 149 height 14
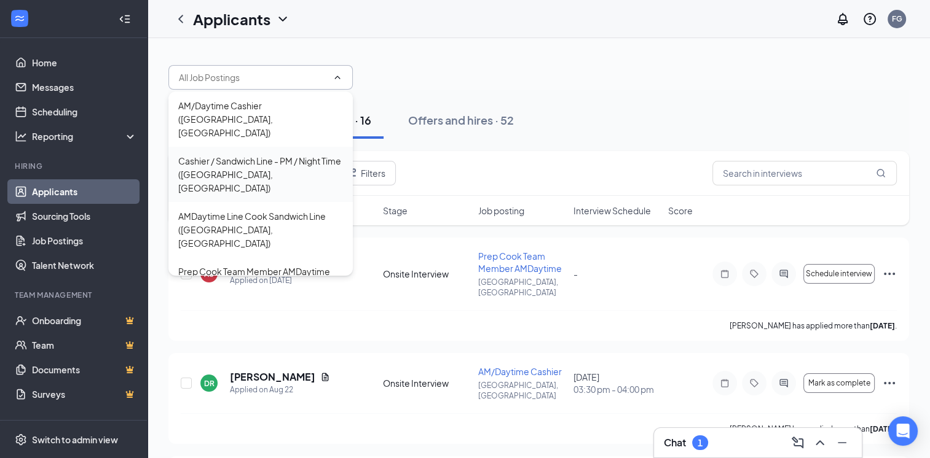
click at [231, 147] on div "Cashier / Sandwich Line - PM / Night Time ([GEOGRAPHIC_DATA], [GEOGRAPHIC_DATA])" at bounding box center [260, 174] width 184 height 55
type input "Cashier / Sandwich Line - PM / Night Time ([GEOGRAPHIC_DATA], [GEOGRAPHIC_DATA])"
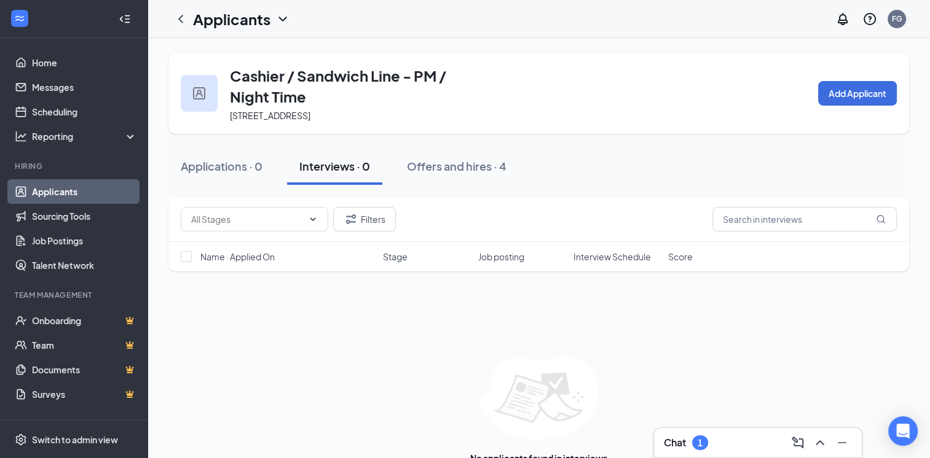
click at [213, 92] on div at bounding box center [199, 93] width 37 height 37
click at [223, 166] on div "Applications · 0" at bounding box center [222, 166] width 82 height 15
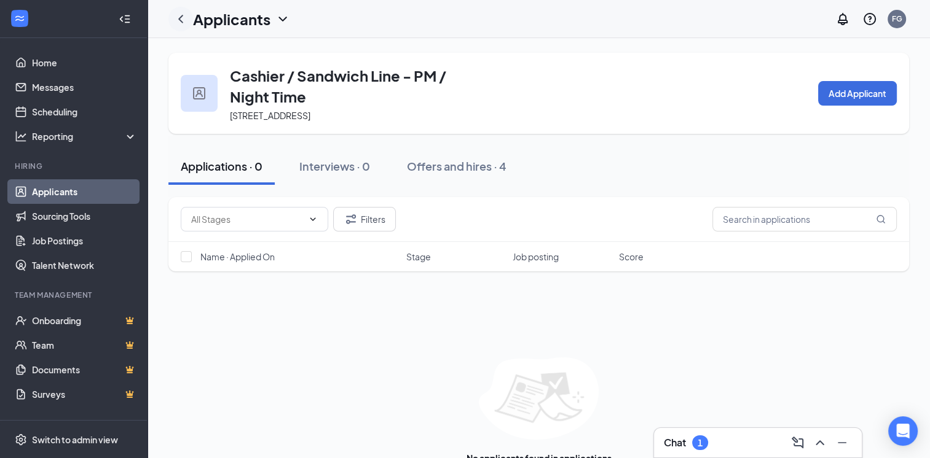
click at [171, 27] on div "Applicants" at bounding box center [229, 19] width 122 height 25
click at [185, 19] on icon "ChevronLeft" at bounding box center [180, 19] width 15 height 15
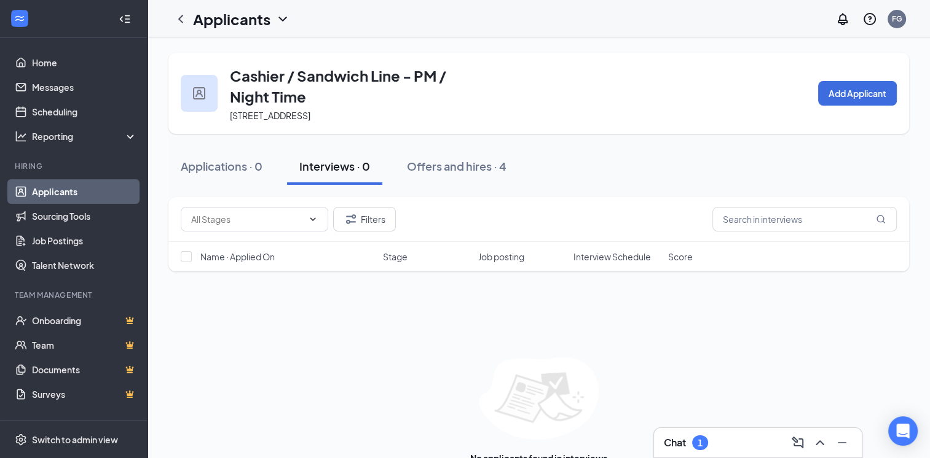
click at [264, 22] on h1 "Applicants" at bounding box center [231, 19] width 77 height 21
click at [243, 47] on link "Applicants" at bounding box center [266, 53] width 133 height 12
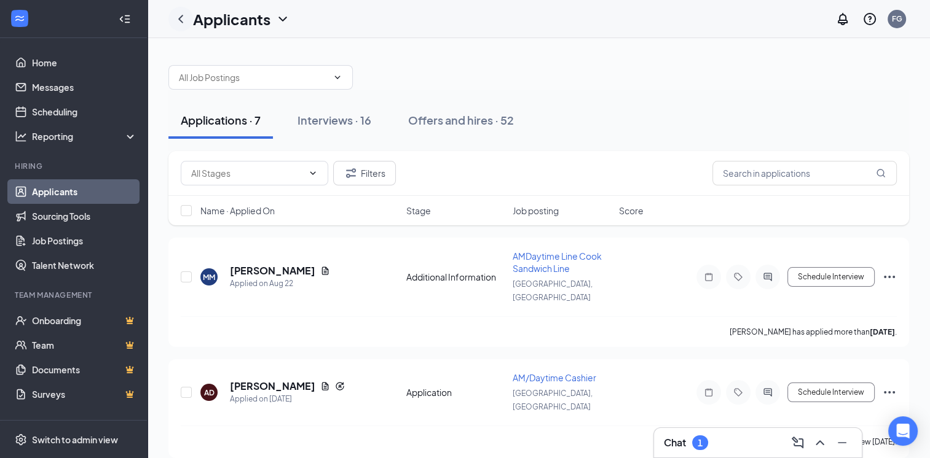
click at [186, 24] on icon "ChevronLeft" at bounding box center [180, 19] width 15 height 15
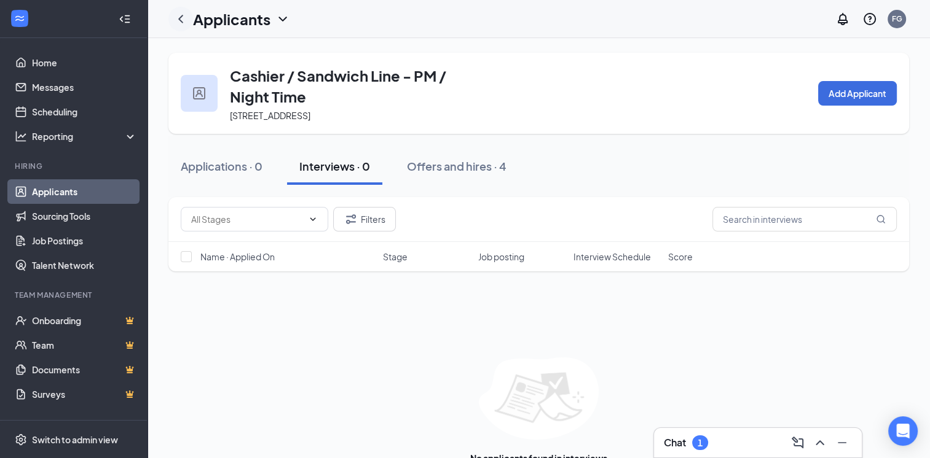
click at [177, 25] on icon "ChevronLeft" at bounding box center [180, 19] width 15 height 15
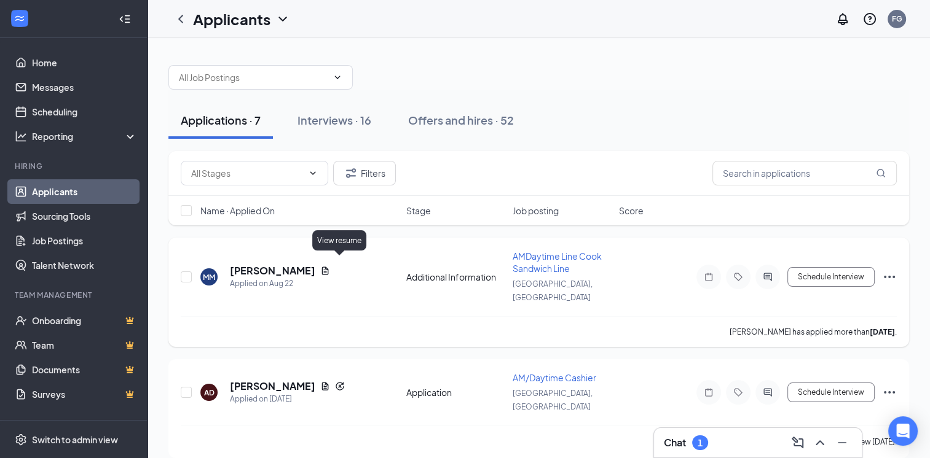
click at [330, 266] on icon "Document" at bounding box center [325, 271] width 10 height 10
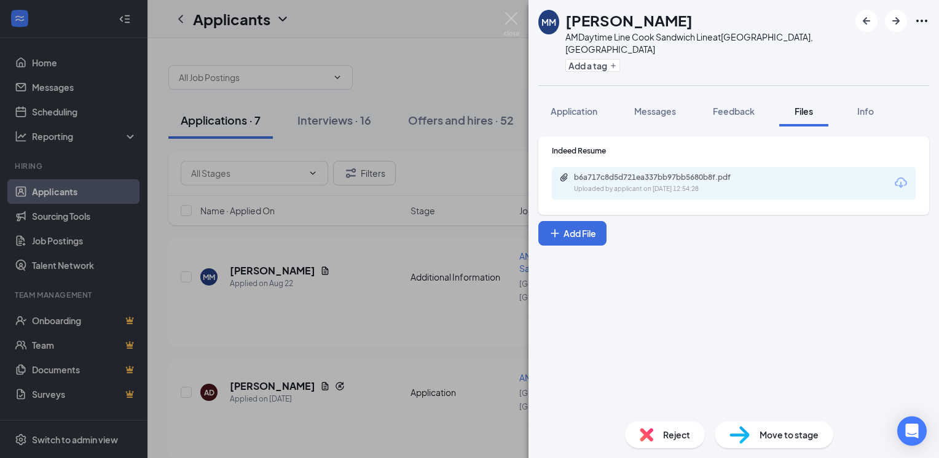
click at [663, 184] on div "Uploaded by applicant on [DATE] 12:54:28" at bounding box center [666, 189] width 184 height 10
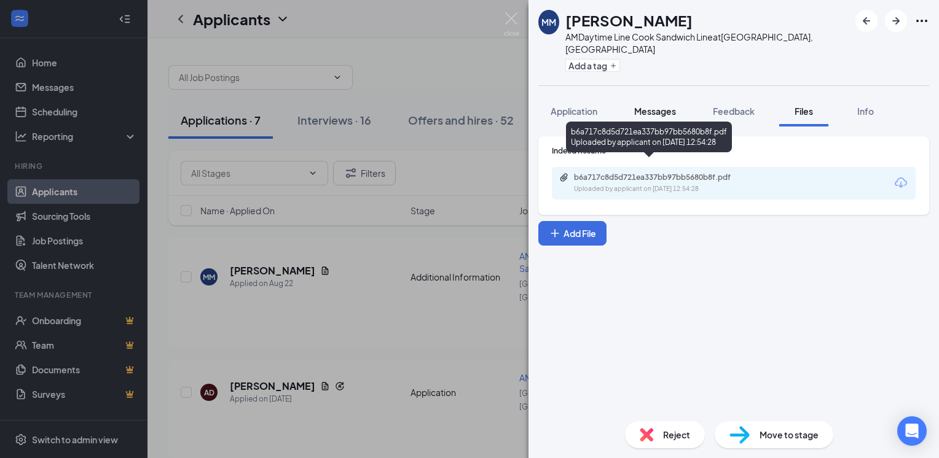
click at [668, 106] on span "Messages" at bounding box center [655, 111] width 42 height 11
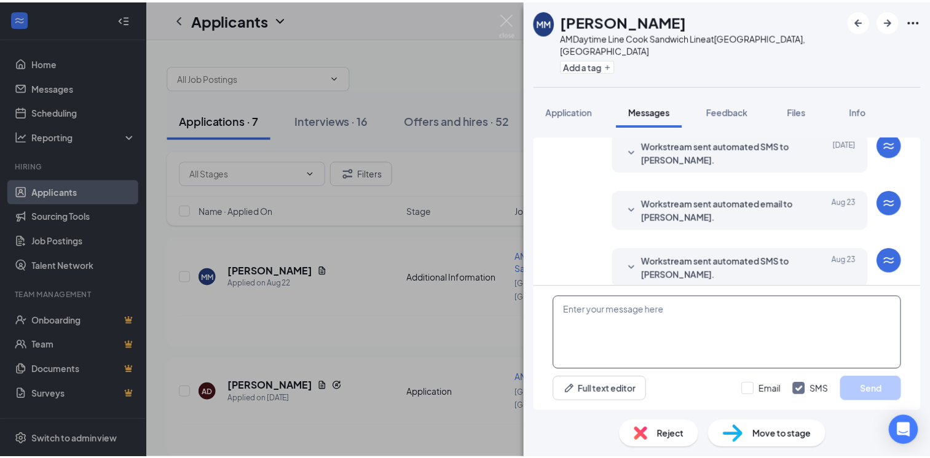
scroll to position [220, 0]
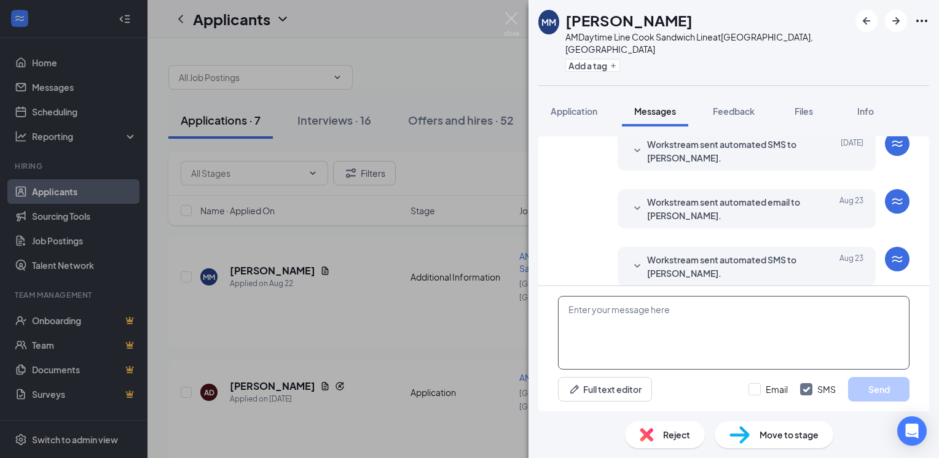
click at [664, 318] on textarea at bounding box center [733, 333] width 351 height 74
click at [448, 292] on div "MM [PERSON_NAME] AMDaytime Line Cook Sandwich Line at [GEOGRAPHIC_DATA], [GEOGR…" at bounding box center [469, 229] width 939 height 458
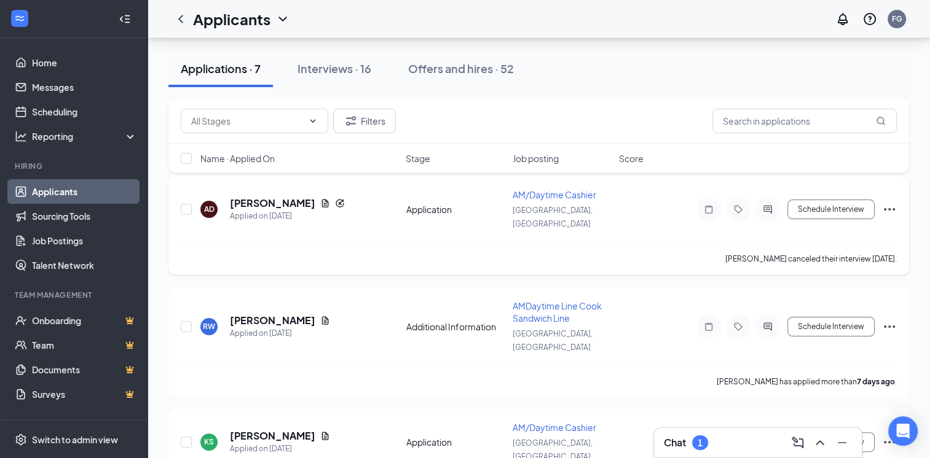
scroll to position [184, 0]
click at [887, 201] on icon "Ellipses" at bounding box center [889, 208] width 15 height 15
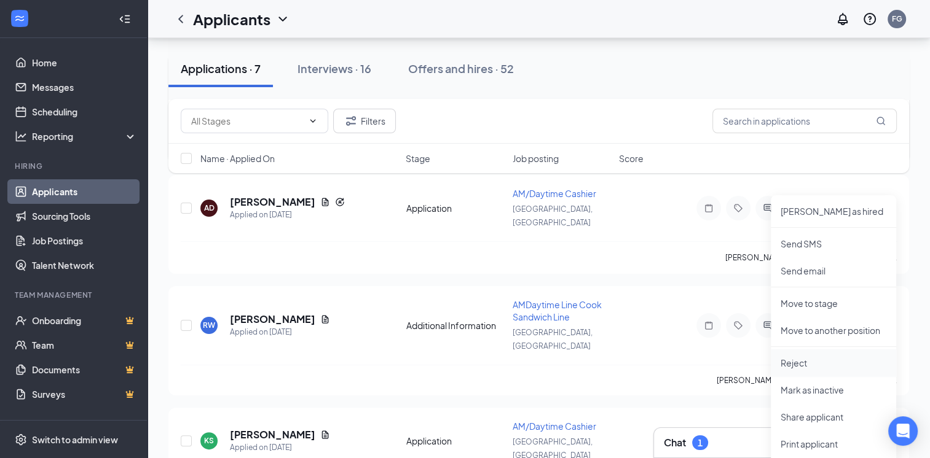
click at [831, 354] on li "Reject" at bounding box center [832, 363] width 125 height 27
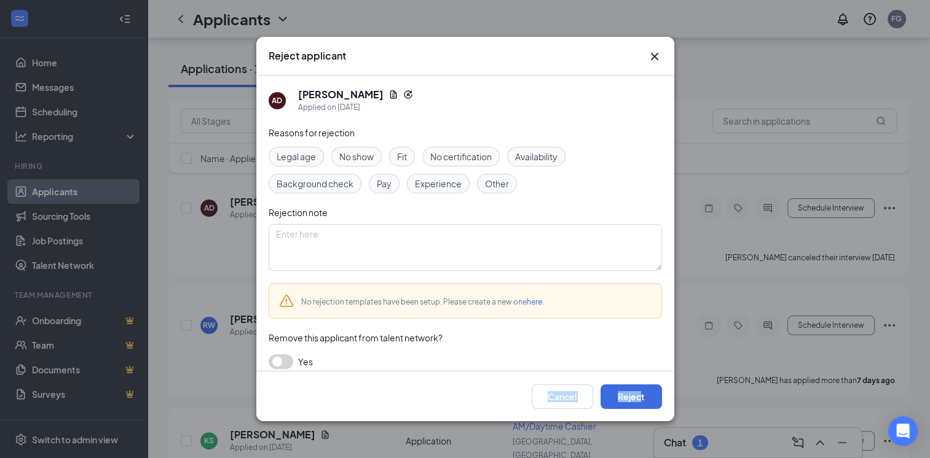
click at [641, 374] on div "Reject applicant AD [PERSON_NAME] Applied on [DATE] Reasons for rejection Legal…" at bounding box center [465, 229] width 418 height 385
drag, startPoint x: 641, startPoint y: 374, endPoint x: 643, endPoint y: 385, distance: 11.8
click at [642, 385] on button "Reject" at bounding box center [630, 397] width 61 height 25
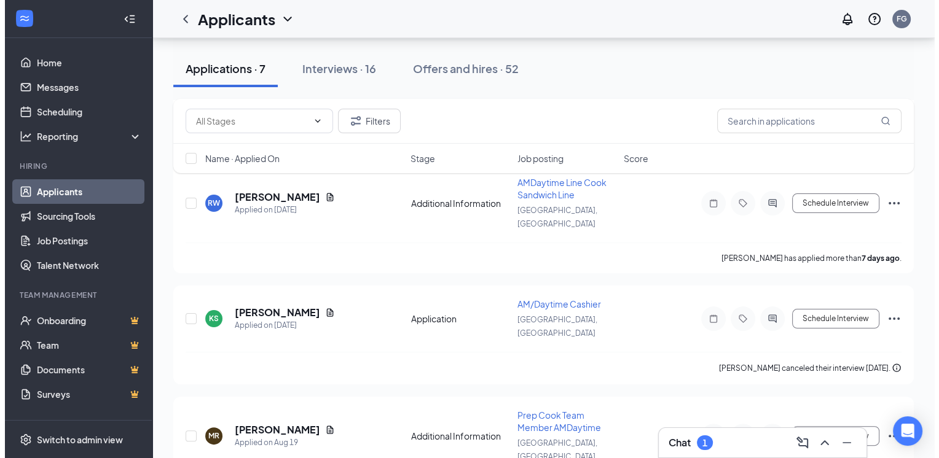
scroll to position [216, 0]
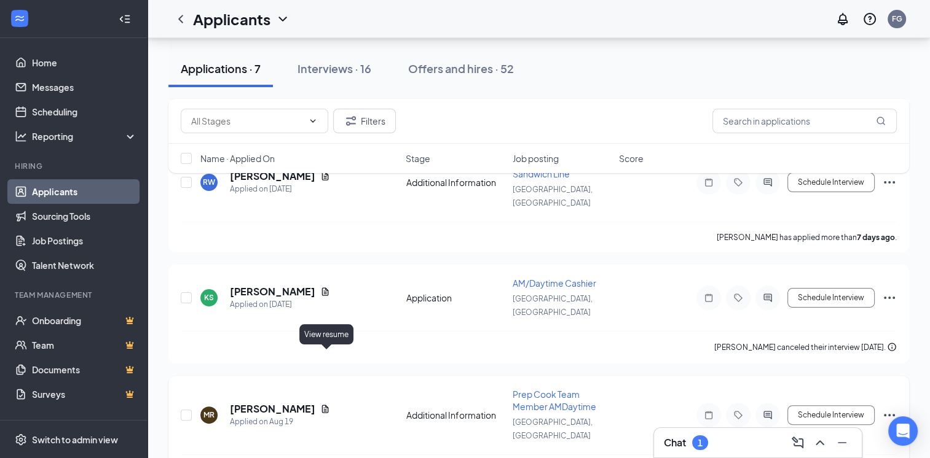
click at [327, 405] on icon "Document" at bounding box center [325, 409] width 7 height 8
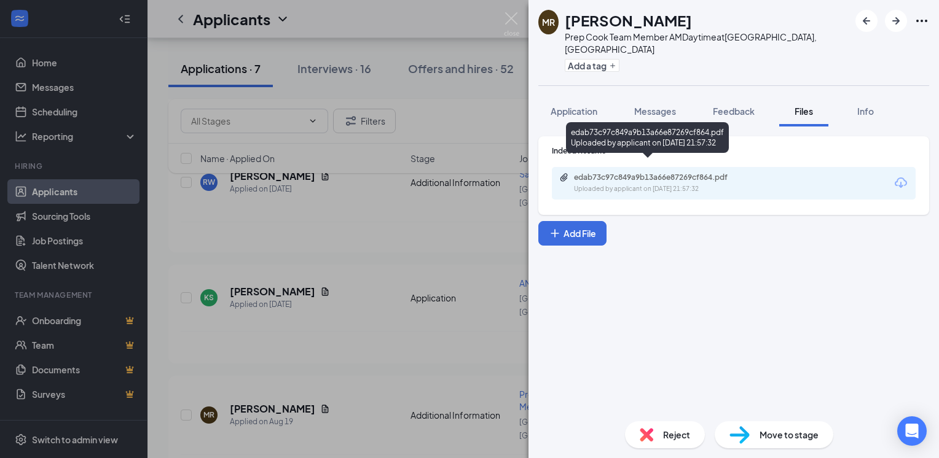
click at [661, 184] on div "Uploaded by applicant on [DATE] 21:57:32" at bounding box center [666, 189] width 184 height 10
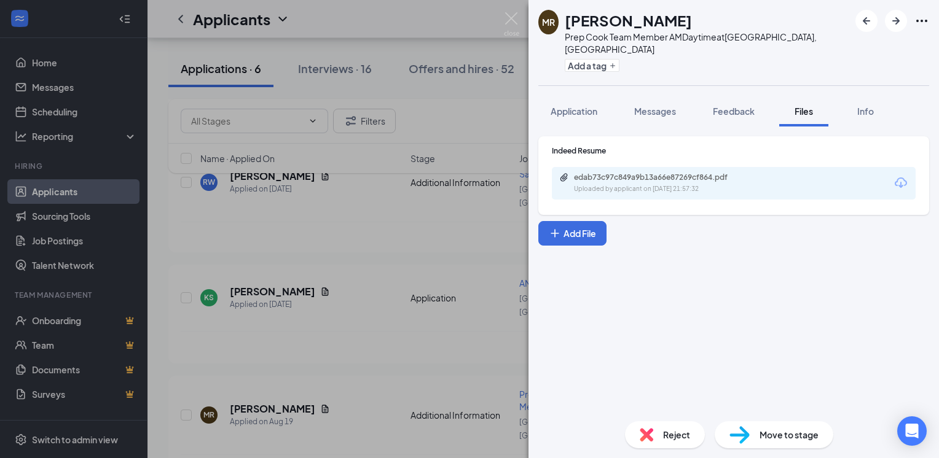
click at [371, 280] on div "[PERSON_NAME] Prep Cook Team Member AMDaytime at [GEOGRAPHIC_DATA], [GEOGRAPHIC…" at bounding box center [469, 229] width 939 height 458
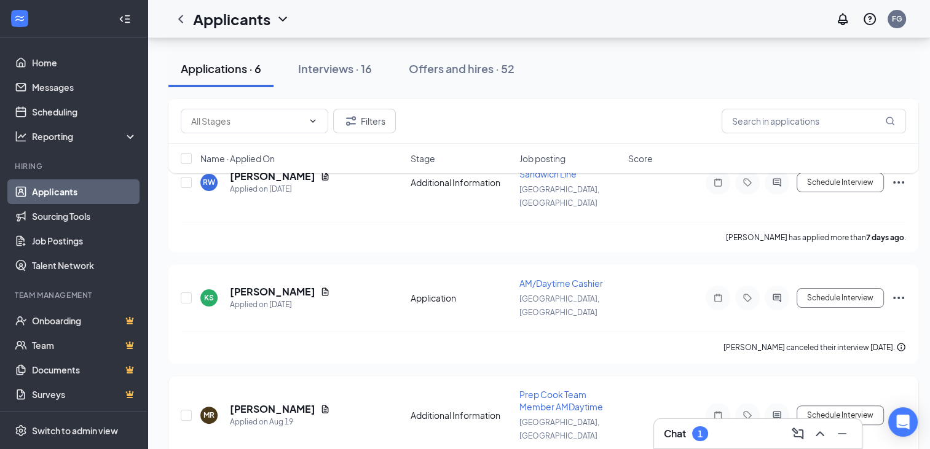
click at [782, 403] on div at bounding box center [776, 415] width 25 height 25
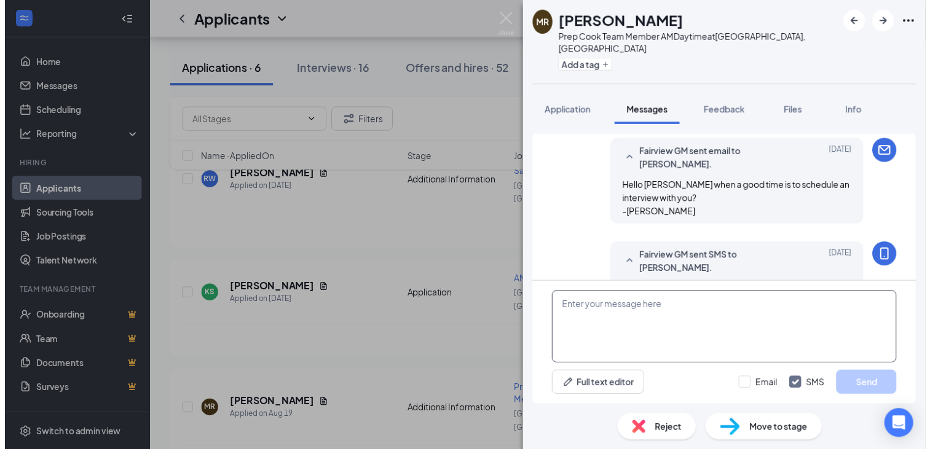
scroll to position [467, 0]
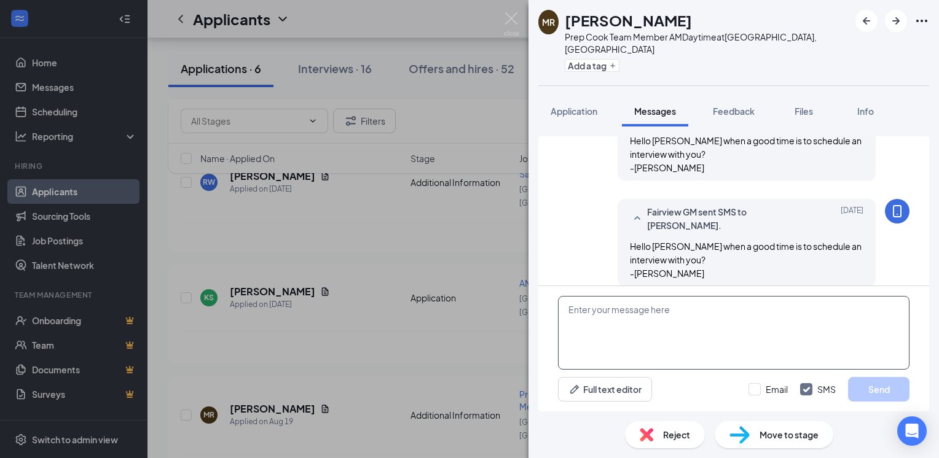
click at [664, 322] on textarea at bounding box center [733, 333] width 351 height 74
click at [439, 324] on div "[PERSON_NAME] Prep Cook Team Member AMDaytime at [GEOGRAPHIC_DATA], [GEOGRAPHIC…" at bounding box center [469, 229] width 939 height 458
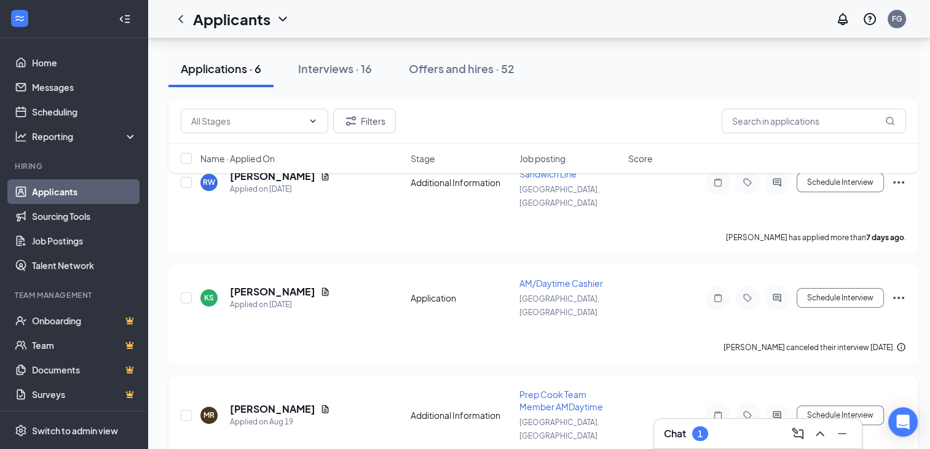
click at [903, 414] on icon "Ellipses" at bounding box center [898, 415] width 11 height 2
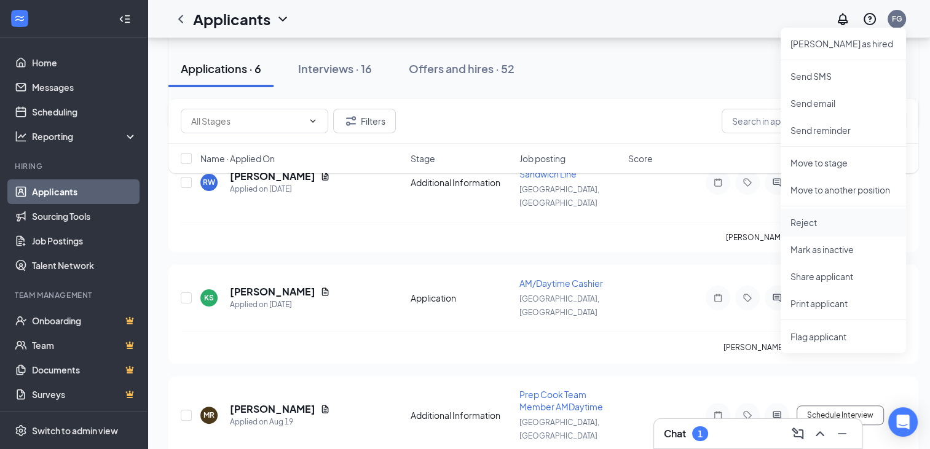
click at [821, 222] on p "Reject" at bounding box center [843, 222] width 106 height 12
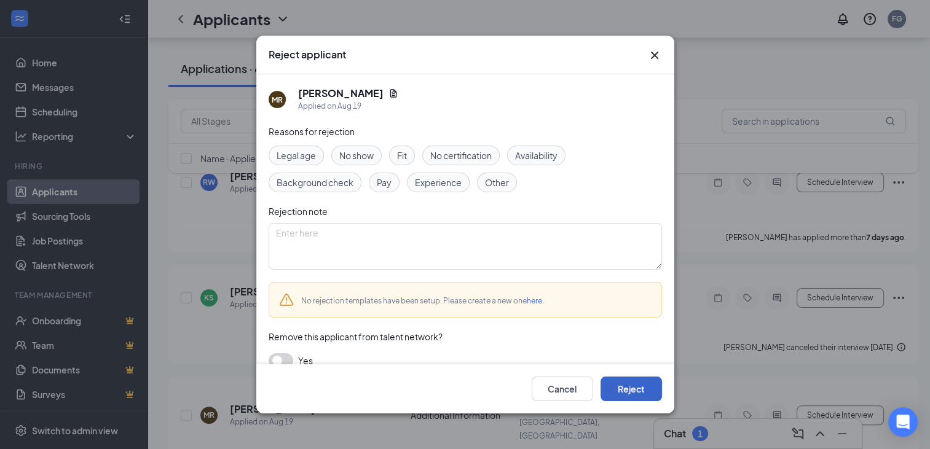
click at [637, 401] on button "Reject" at bounding box center [630, 389] width 61 height 25
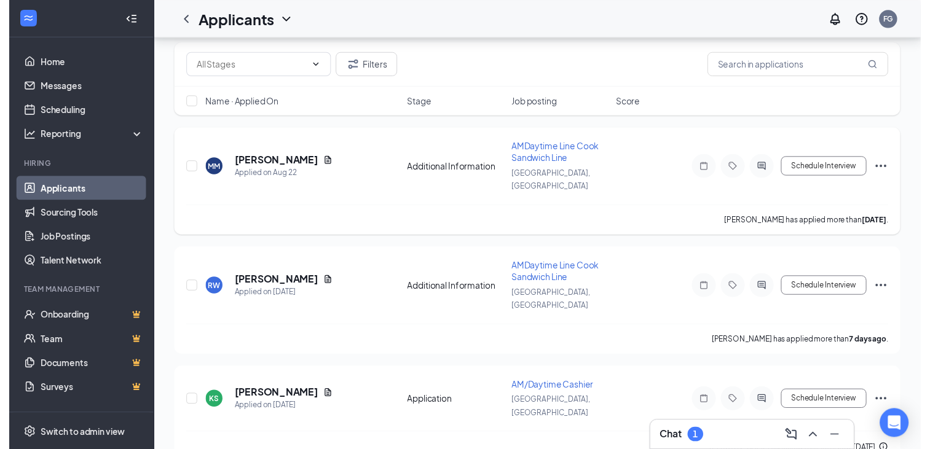
scroll to position [184, 0]
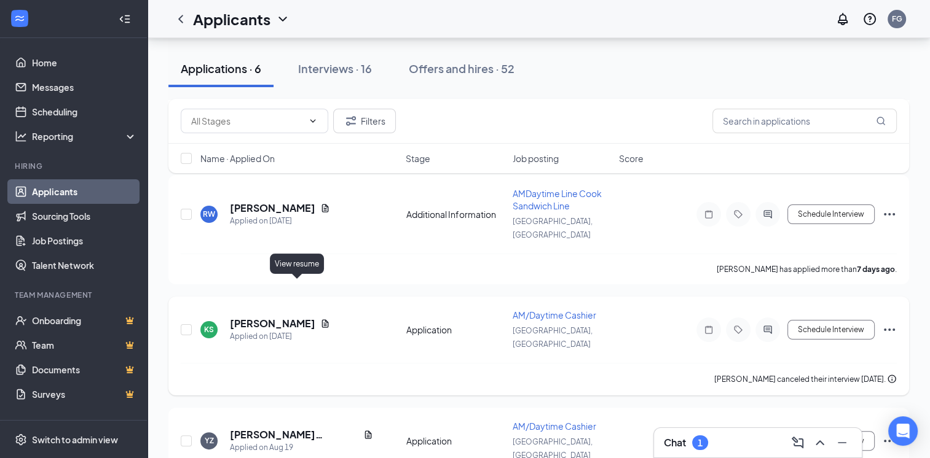
click at [320, 319] on icon "Document" at bounding box center [325, 324] width 10 height 10
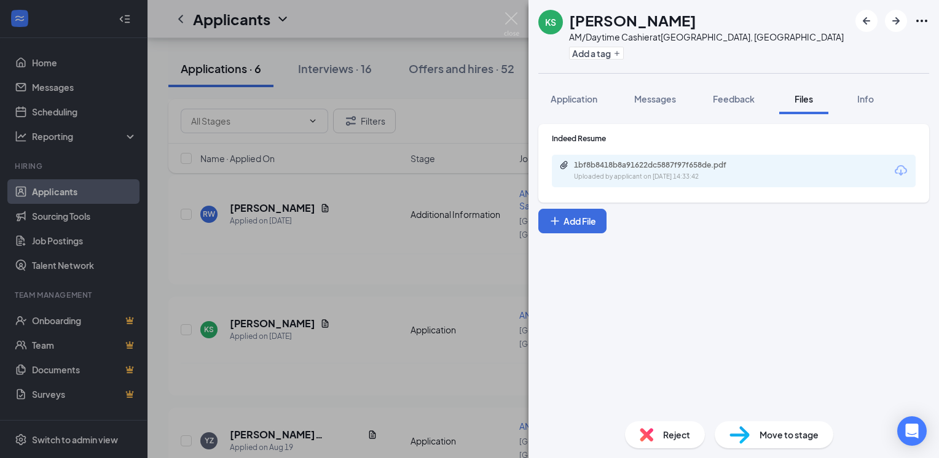
click at [623, 178] on div "Uploaded by applicant on [DATE] 14:33:42" at bounding box center [666, 177] width 184 height 10
click at [366, 287] on div "KS [PERSON_NAME] AM/Daytime Cashier at [GEOGRAPHIC_DATA], [GEOGRAPHIC_DATA] Add…" at bounding box center [469, 229] width 939 height 458
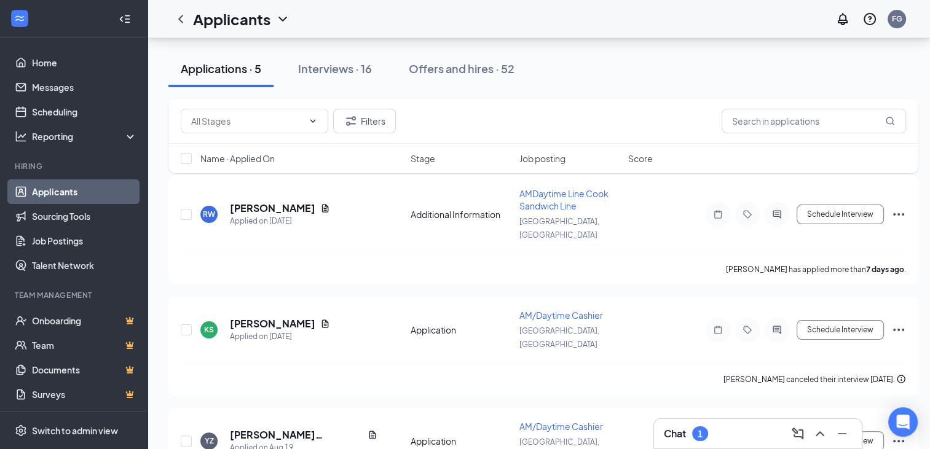
click at [737, 427] on div "Chat 1" at bounding box center [758, 434] width 188 height 20
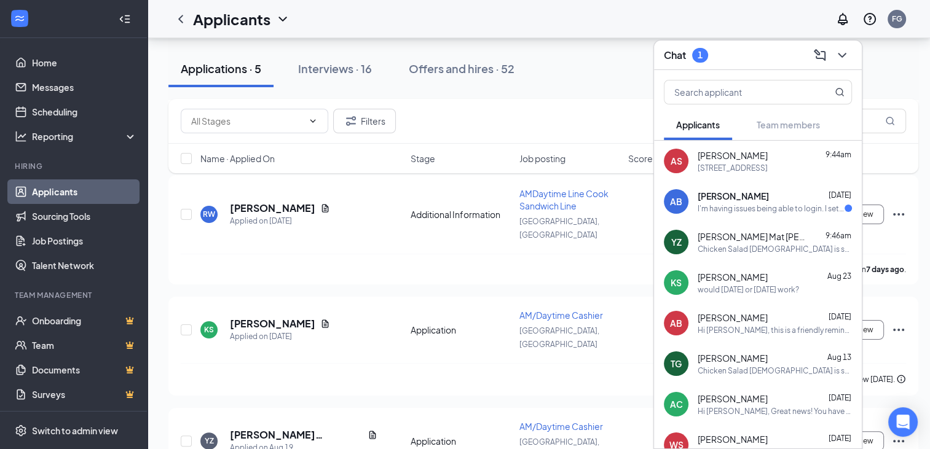
click at [713, 289] on div "would [DATE] or [DATE] work?" at bounding box center [747, 289] width 101 height 10
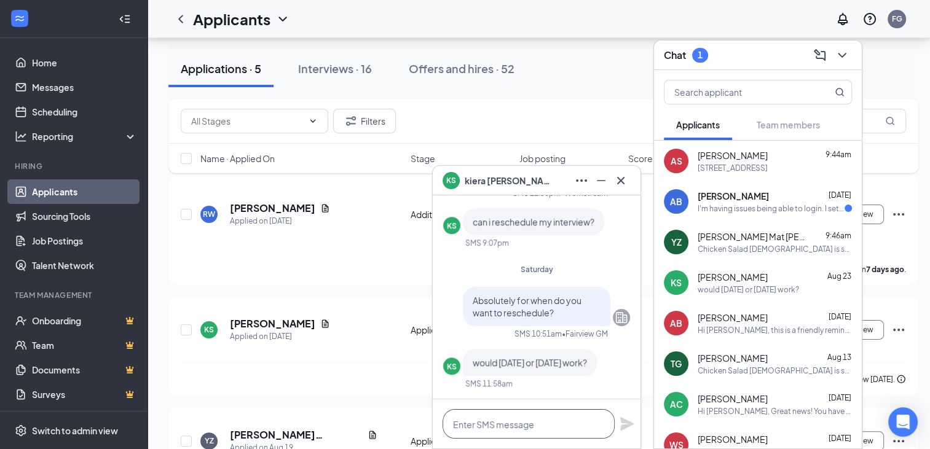
click at [477, 417] on textarea at bounding box center [528, 423] width 172 height 29
type textarea "I"
type textarea "T"
click at [617, 188] on button at bounding box center [621, 181] width 20 height 20
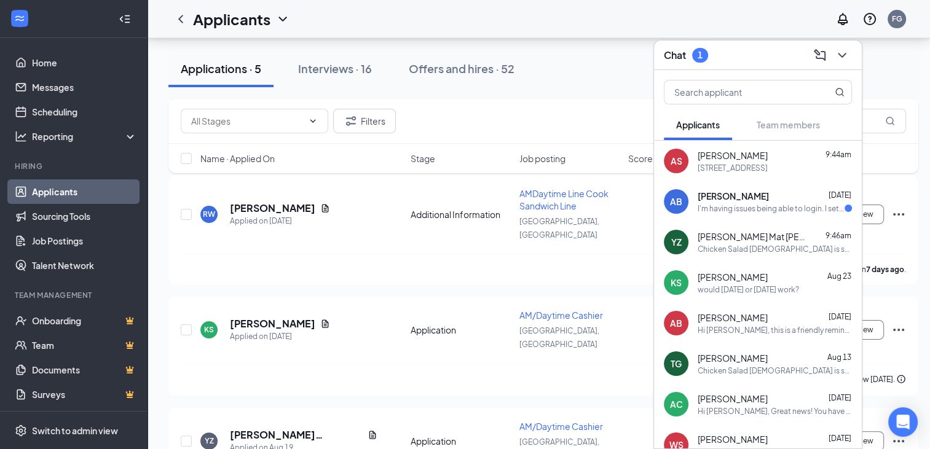
click at [675, 53] on h3 "Chat" at bounding box center [675, 56] width 22 height 14
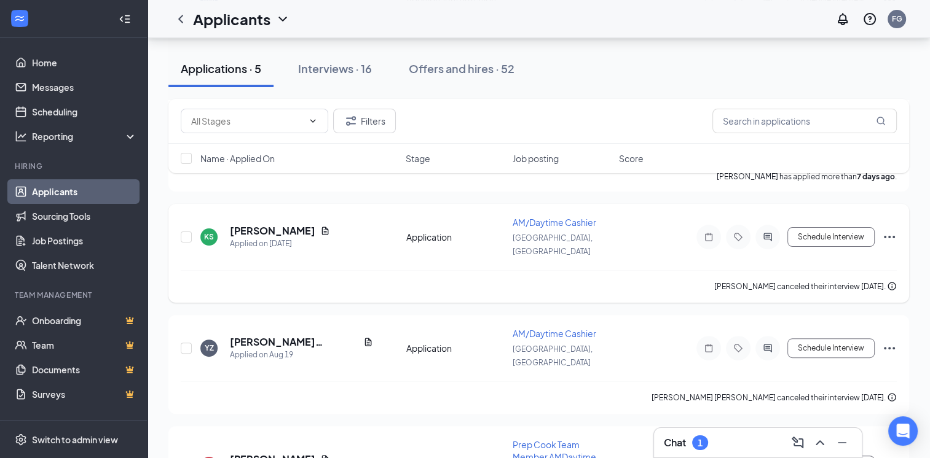
scroll to position [294, 0]
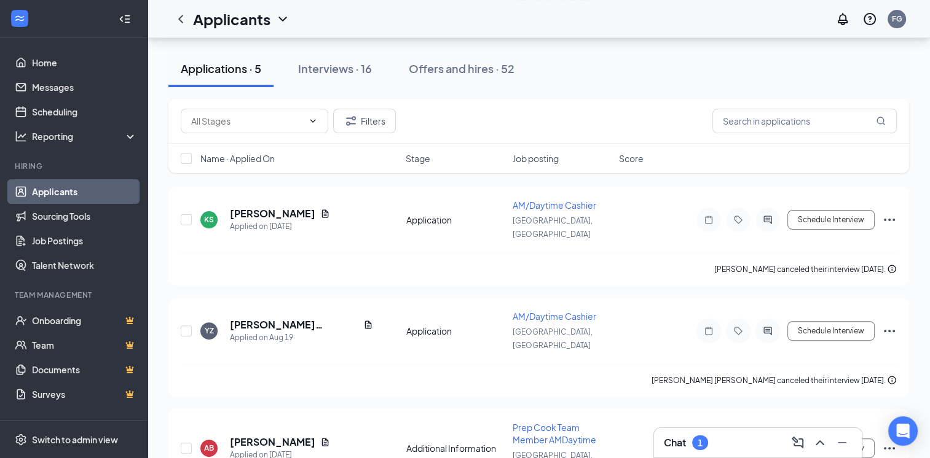
click at [883, 183] on div "Filters Name · Applied On Stage Job posting Score" at bounding box center [538, 142] width 740 height 87
click at [891, 184] on div "Filters Name · Applied On Stage Job posting Score" at bounding box center [538, 142] width 740 height 87
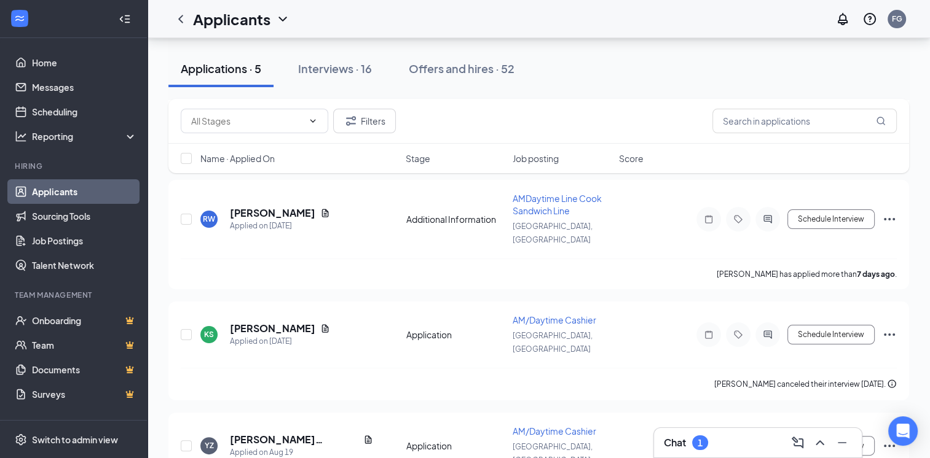
scroll to position [171, 0]
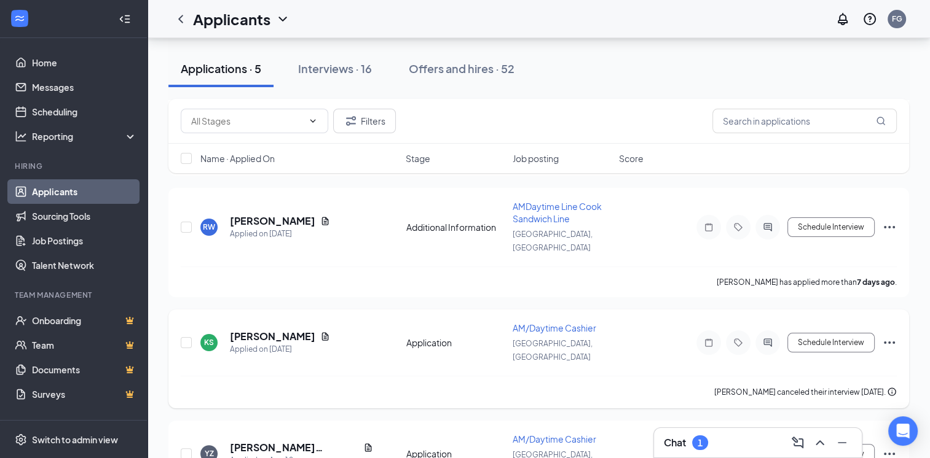
click at [890, 335] on icon "Ellipses" at bounding box center [889, 342] width 15 height 15
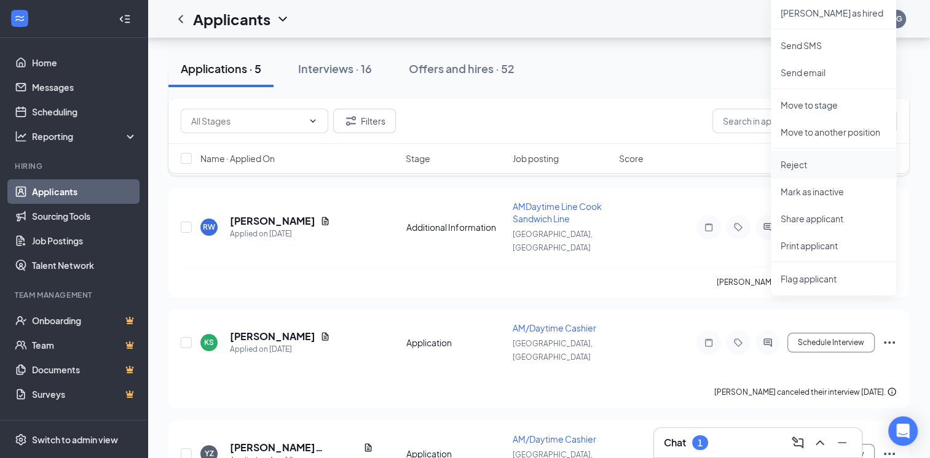
click at [839, 160] on p "Reject" at bounding box center [833, 165] width 106 height 12
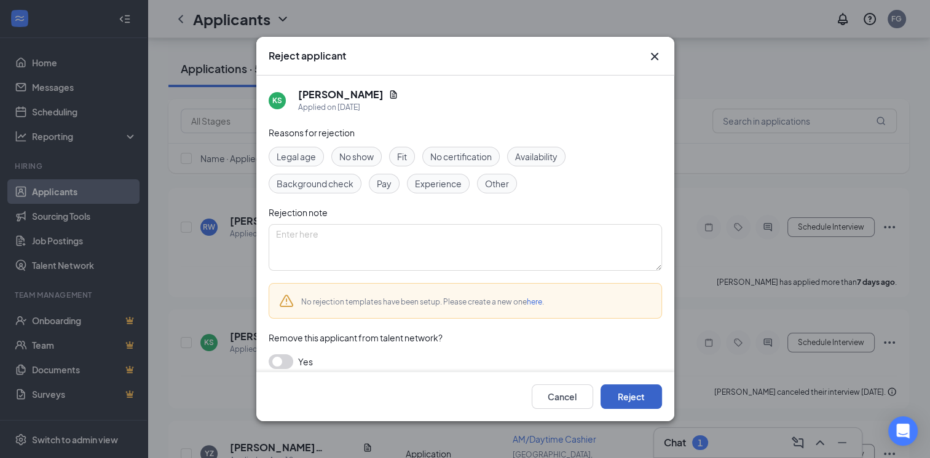
click at [632, 398] on button "Reject" at bounding box center [630, 397] width 61 height 25
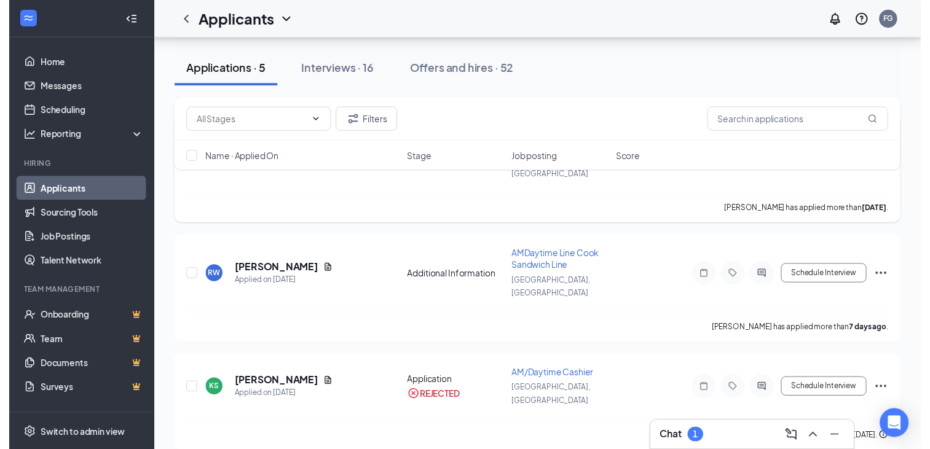
scroll to position [123, 0]
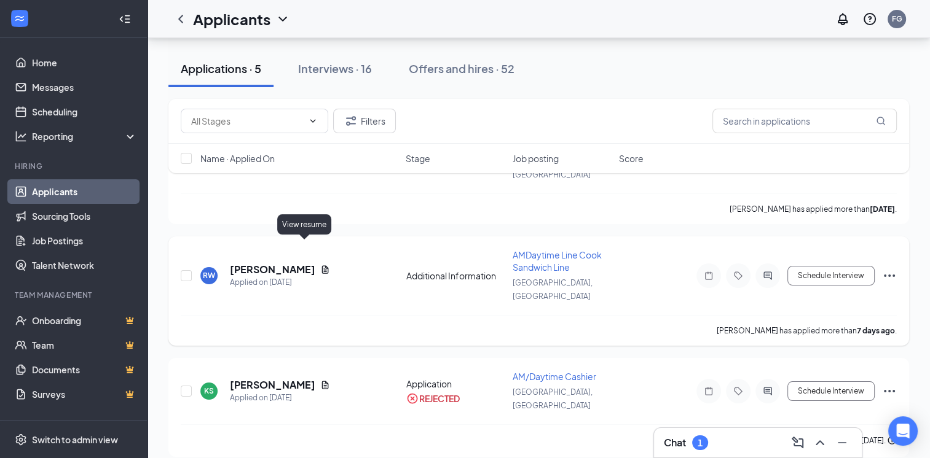
click at [322, 265] on icon "Document" at bounding box center [325, 269] width 7 height 8
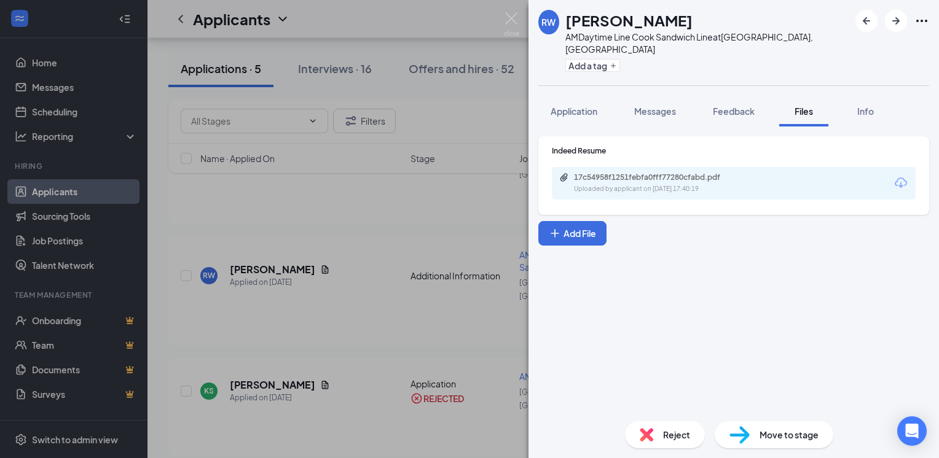
click at [439, 326] on div "[PERSON_NAME] AMDaytime Line Cook Sandwich Line at [GEOGRAPHIC_DATA], [GEOGRAPH…" at bounding box center [469, 229] width 939 height 458
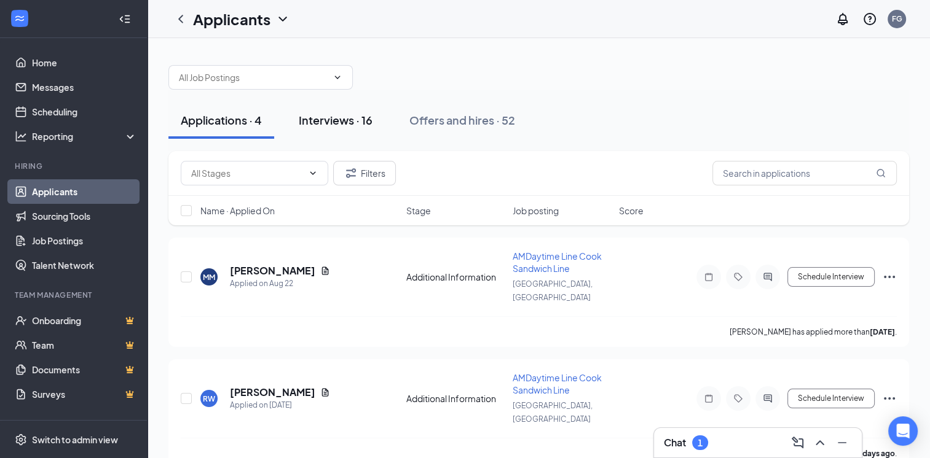
click at [361, 128] on button "Interviews · 16" at bounding box center [335, 120] width 98 height 37
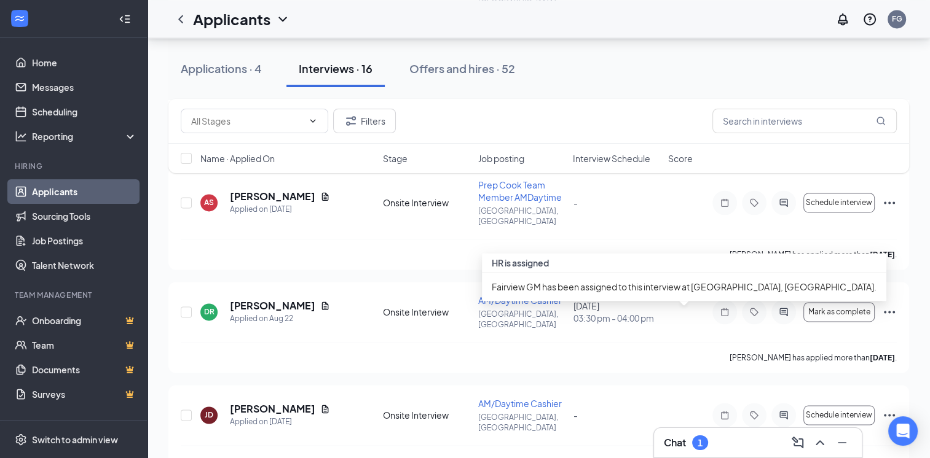
scroll to position [1782, 0]
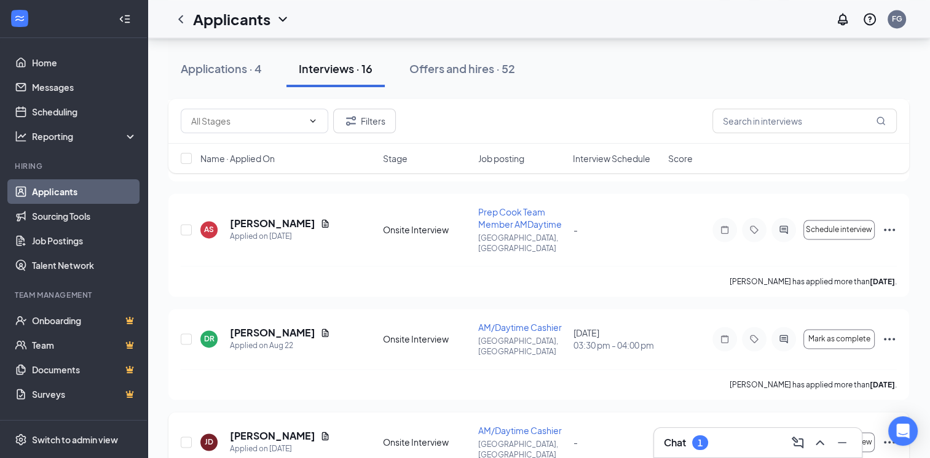
click at [887, 435] on icon "Ellipses" at bounding box center [889, 442] width 15 height 15
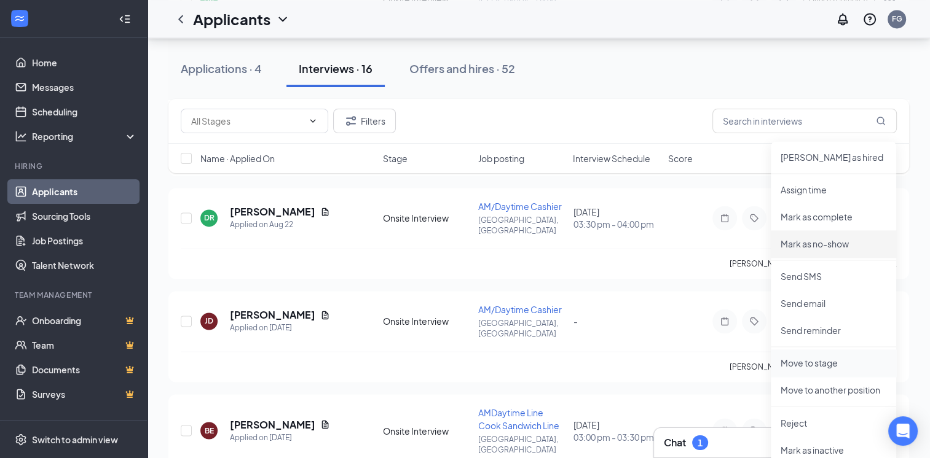
scroll to position [1905, 0]
click at [806, 425] on p "Reject" at bounding box center [833, 421] width 106 height 12
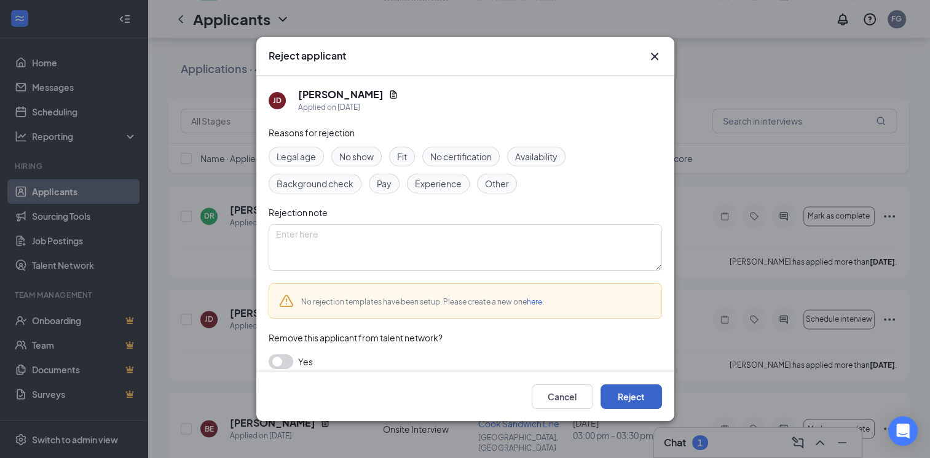
click at [644, 385] on button "Reject" at bounding box center [630, 397] width 61 height 25
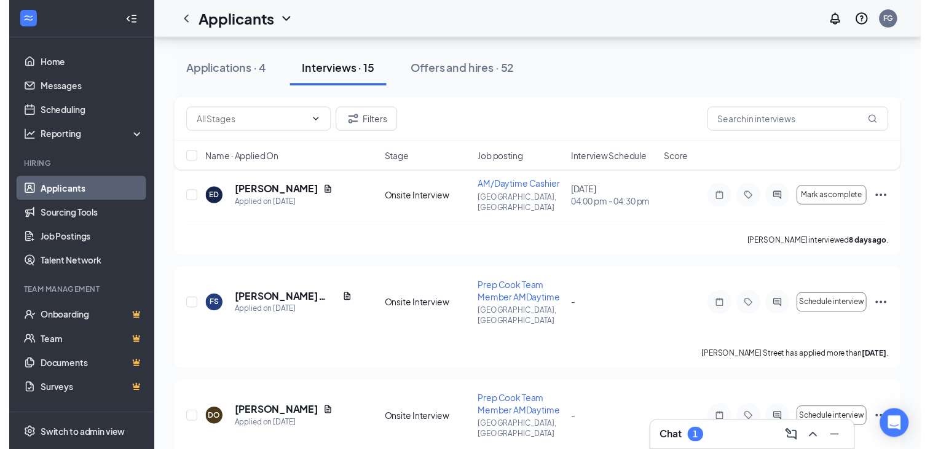
scroll to position [1167, 0]
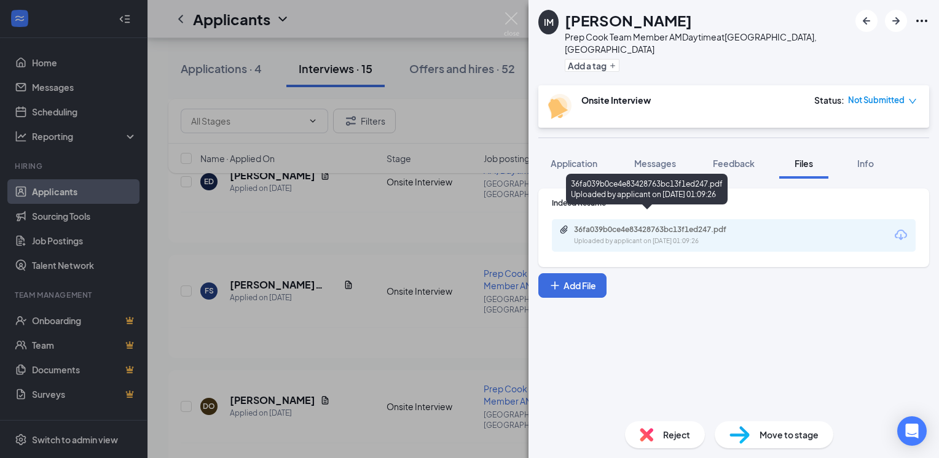
click at [675, 225] on div "36fa039b0ce4e83428763bc13f1ed247.pdf" at bounding box center [660, 230] width 172 height 10
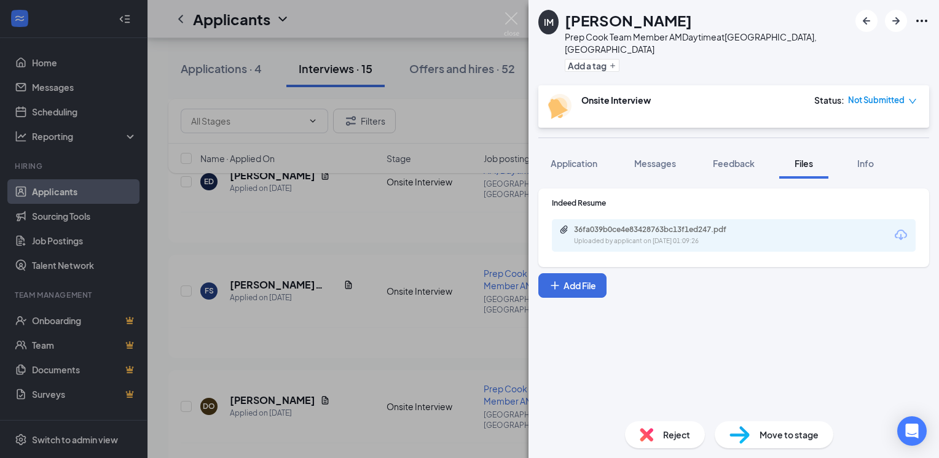
drag, startPoint x: 270, startPoint y: 306, endPoint x: 477, endPoint y: 247, distance: 215.3
click at [270, 307] on div "IM [PERSON_NAME] Prep Cook Team Member AMDaytime at [GEOGRAPHIC_DATA], [GEOGRAP…" at bounding box center [469, 229] width 939 height 458
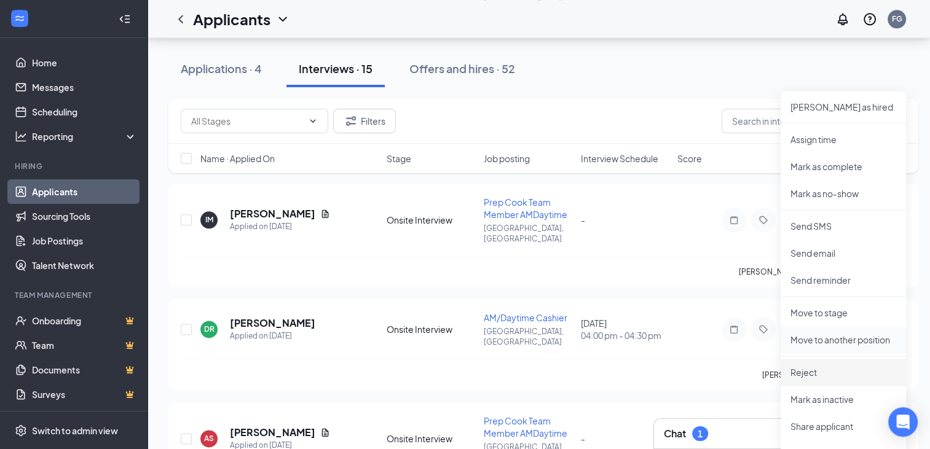
scroll to position [1475, 0]
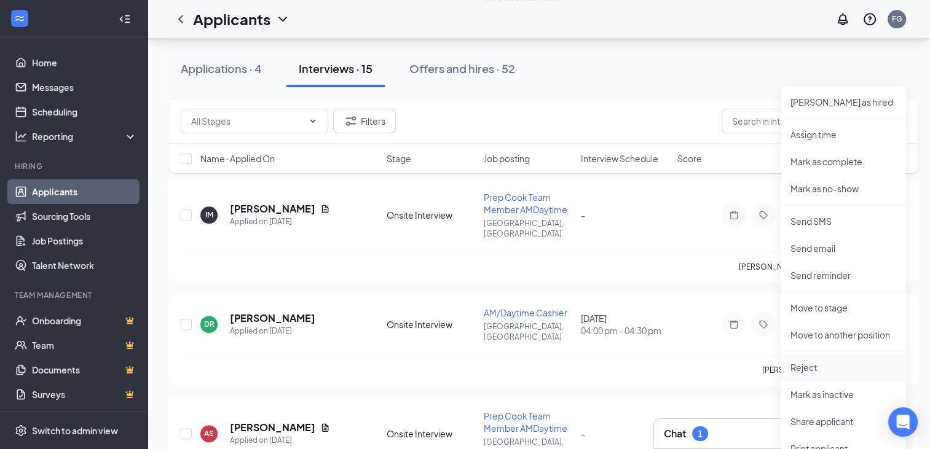
click at [828, 355] on li "Reject" at bounding box center [842, 367] width 125 height 27
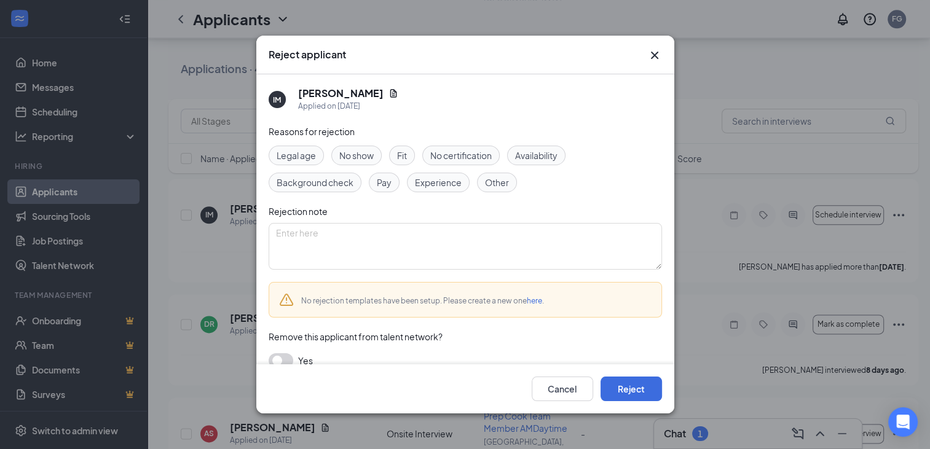
click at [630, 405] on div "Cancel Reject" at bounding box center [465, 388] width 418 height 49
click at [627, 397] on button "Reject" at bounding box center [630, 389] width 61 height 25
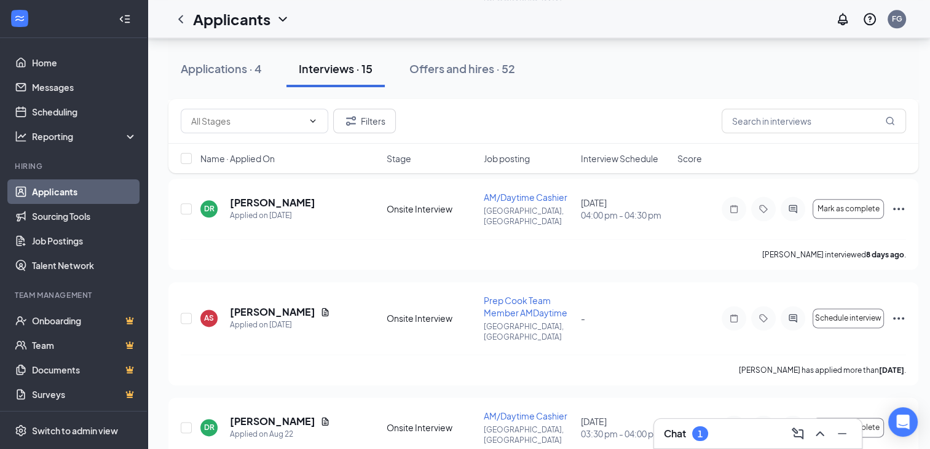
click at [399, 0] on div "Applicants FG" at bounding box center [538, 19] width 782 height 38
click at [721, 438] on div "Chat 1" at bounding box center [758, 434] width 188 height 20
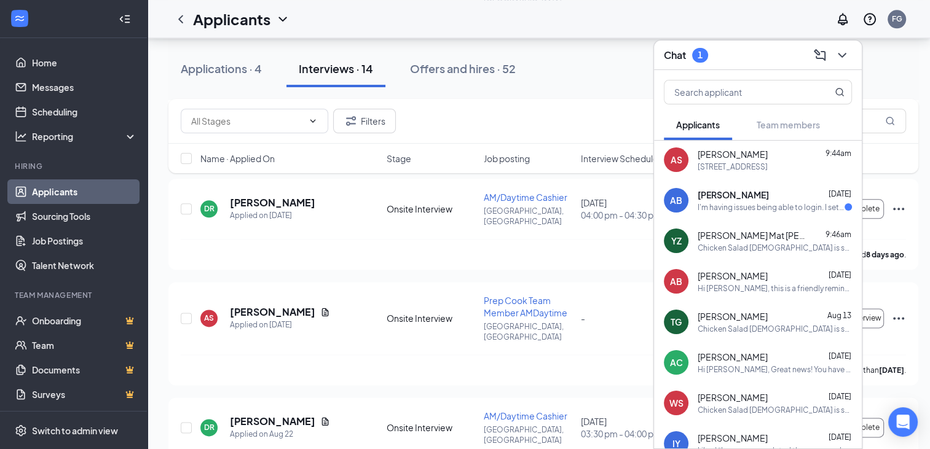
scroll to position [20, 0]
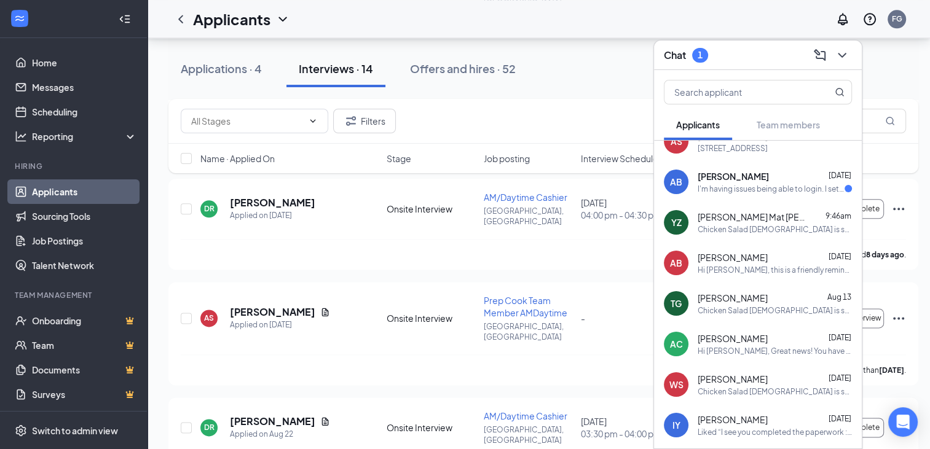
click at [701, 227] on div "Chicken Salad [DEMOGRAPHIC_DATA] is so excited for you to join our team! Do you…" at bounding box center [774, 229] width 154 height 10
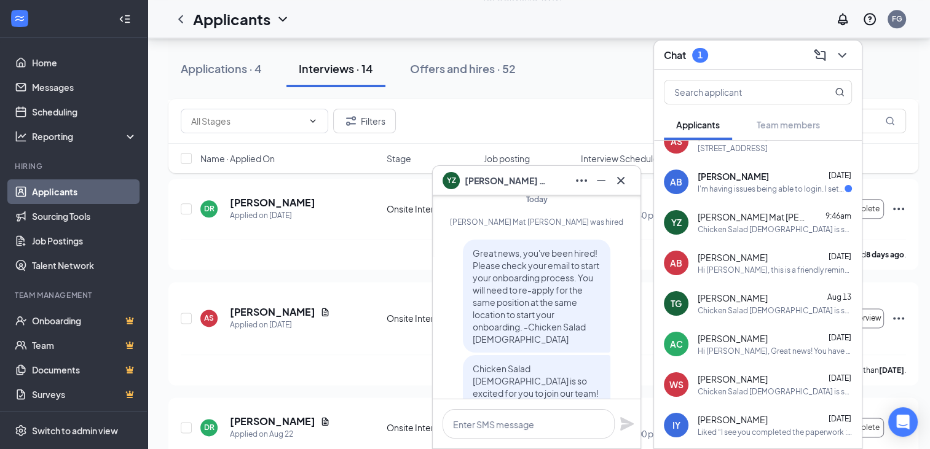
scroll to position [0, 0]
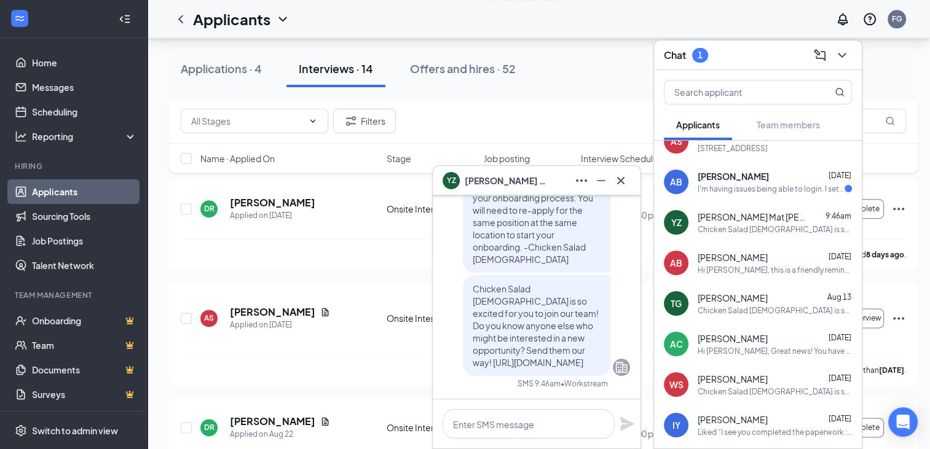
click at [749, 60] on div "Chat 1" at bounding box center [758, 54] width 188 height 19
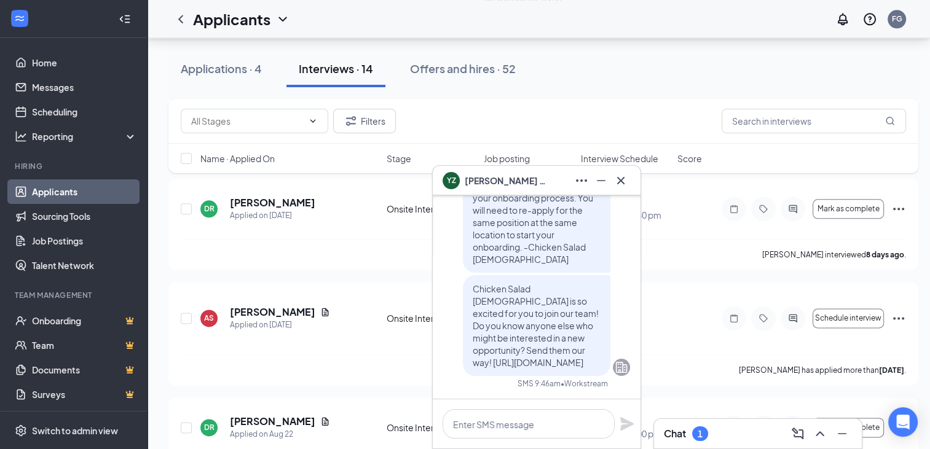
click at [633, 180] on div "YZ [PERSON_NAME] [PERSON_NAME]" at bounding box center [537, 180] width 208 height 29
